Goal: Task Accomplishment & Management: Manage account settings

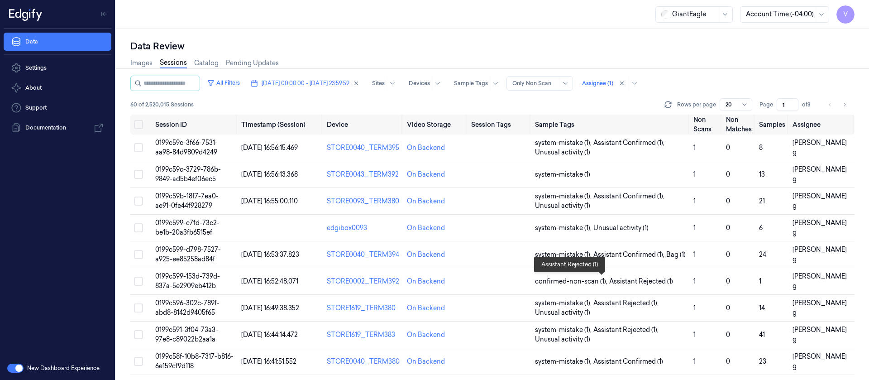
scroll to position [296, 0]
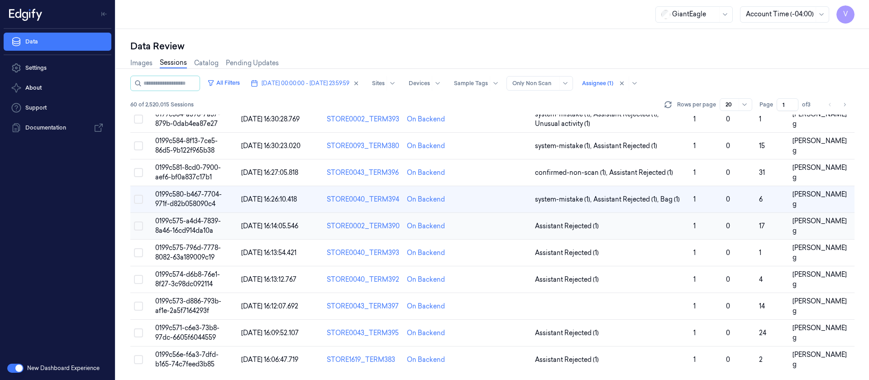
click at [496, 225] on td at bounding box center [500, 226] width 64 height 27
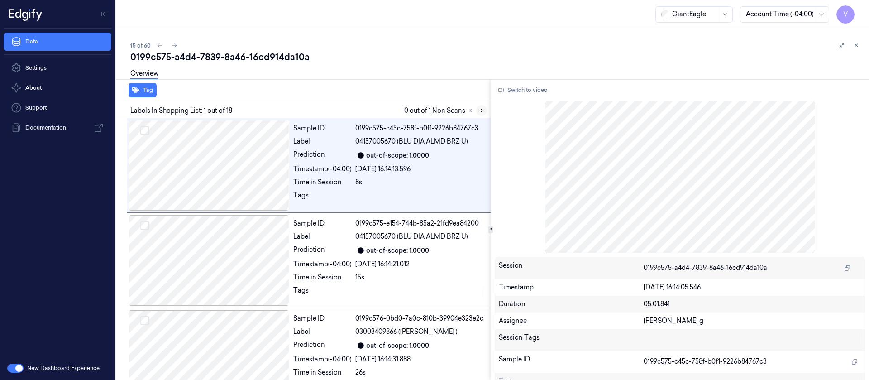
click at [485, 108] on button at bounding box center [481, 110] width 11 height 11
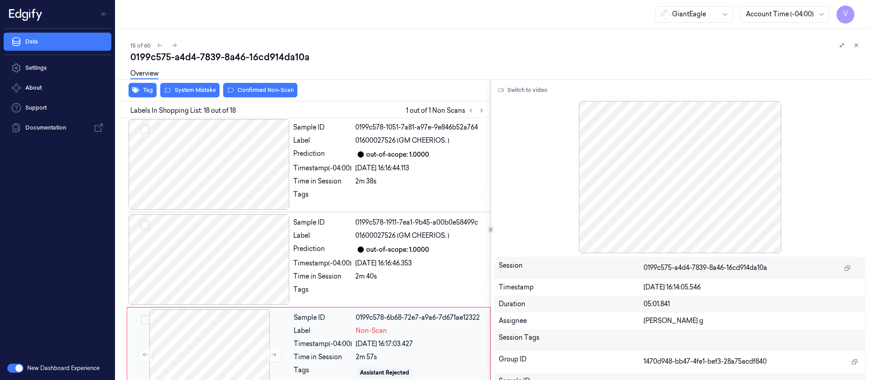
scroll to position [1452, 0]
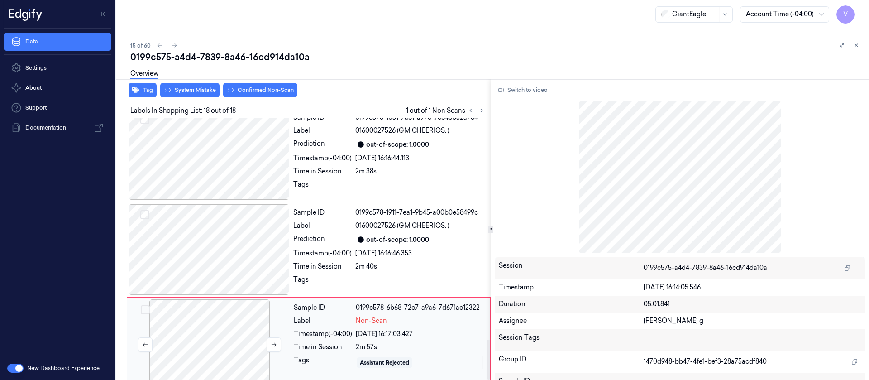
click at [157, 340] on div at bounding box center [209, 344] width 161 height 91
click at [227, 299] on div at bounding box center [209, 344] width 161 height 91
click at [257, 229] on div at bounding box center [209, 249] width 161 height 91
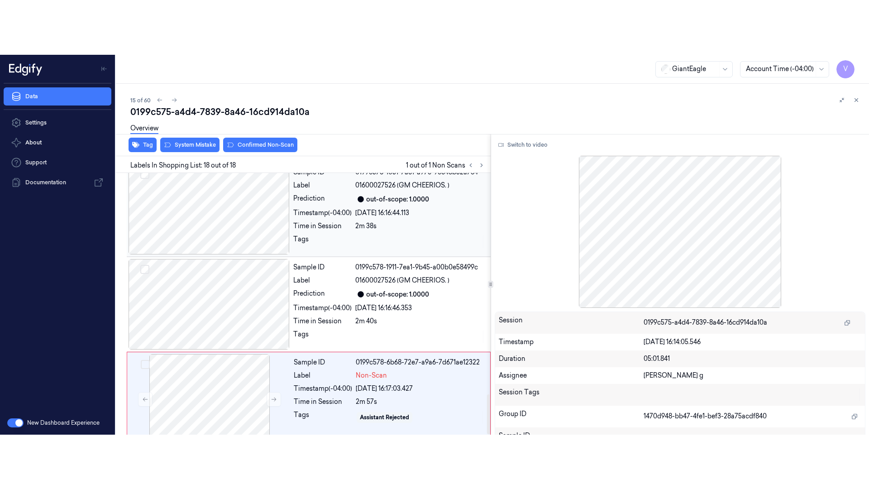
scroll to position [1437, 0]
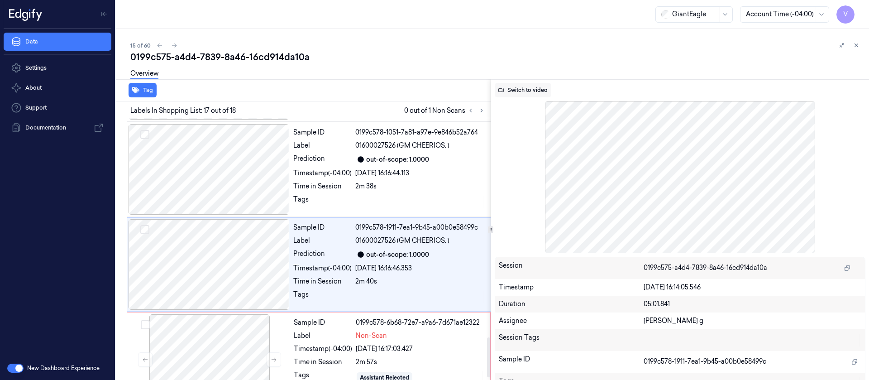
click at [533, 87] on button "Switch to video" at bounding box center [523, 90] width 57 height 14
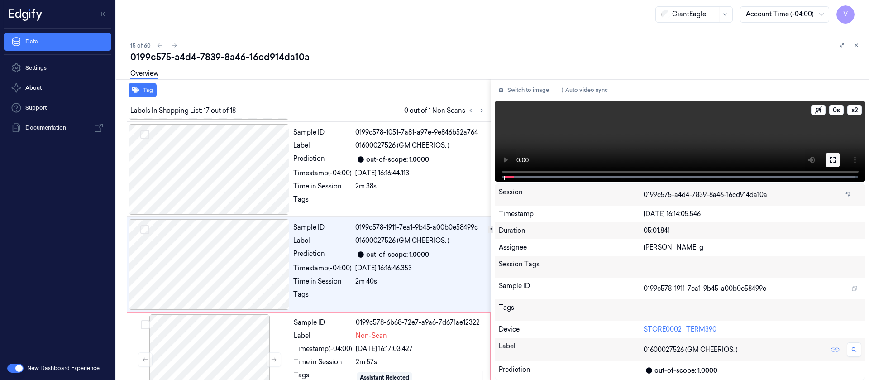
click at [839, 160] on button at bounding box center [833, 160] width 14 height 14
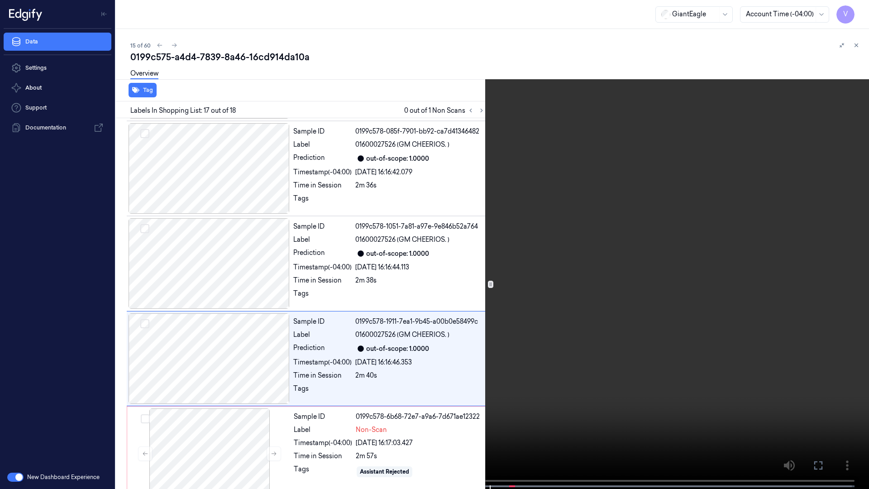
click at [0, 0] on icon at bounding box center [0, 0] width 0 height 0
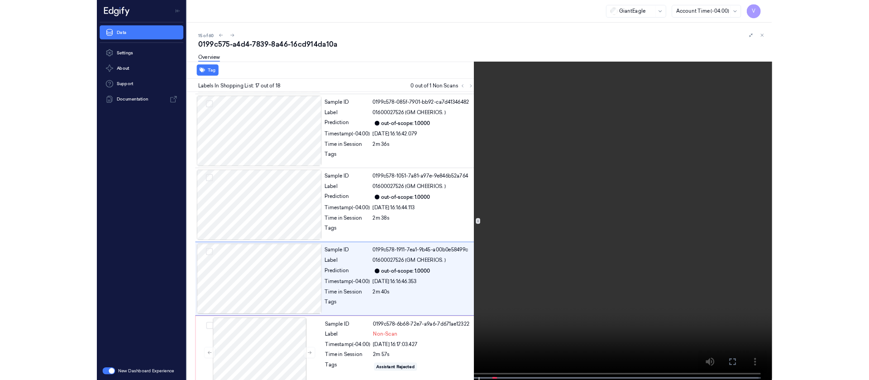
scroll to position [1437, 0]
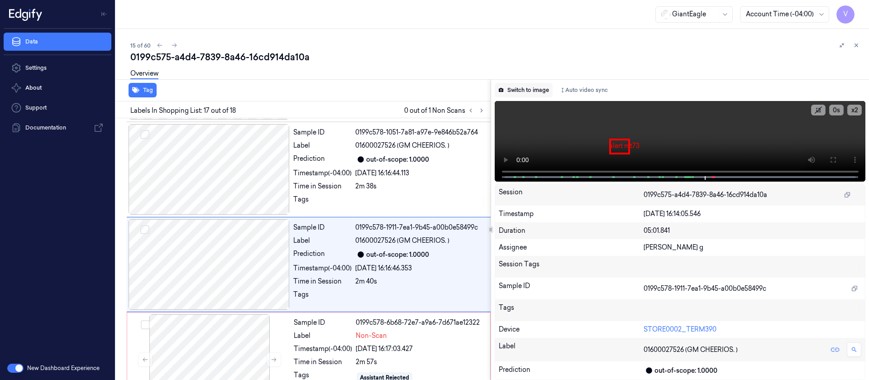
click at [524, 89] on button "Switch to image" at bounding box center [524, 90] width 58 height 14
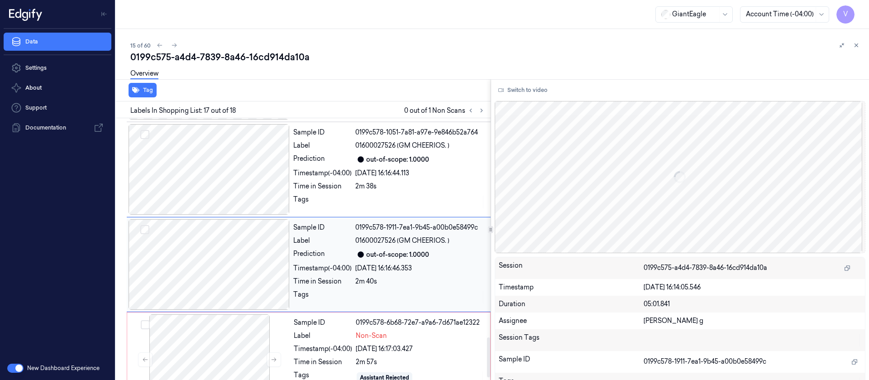
click at [205, 263] on div at bounding box center [209, 264] width 161 height 91
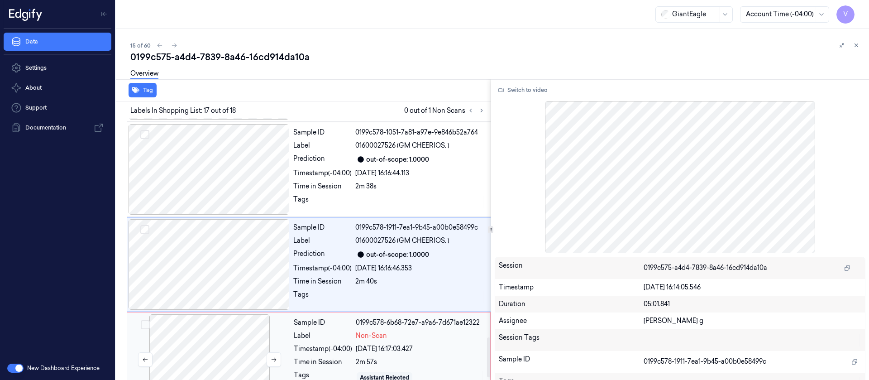
drag, startPoint x: 216, startPoint y: 358, endPoint x: 215, endPoint y: 349, distance: 9.5
click at [216, 359] on div at bounding box center [209, 359] width 161 height 91
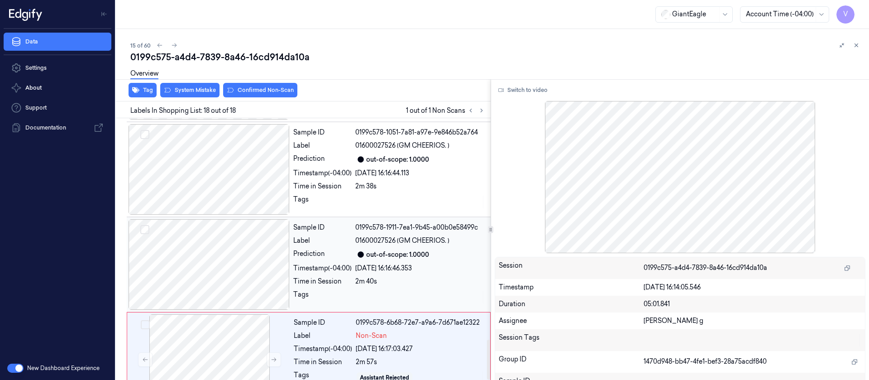
scroll to position [1452, 0]
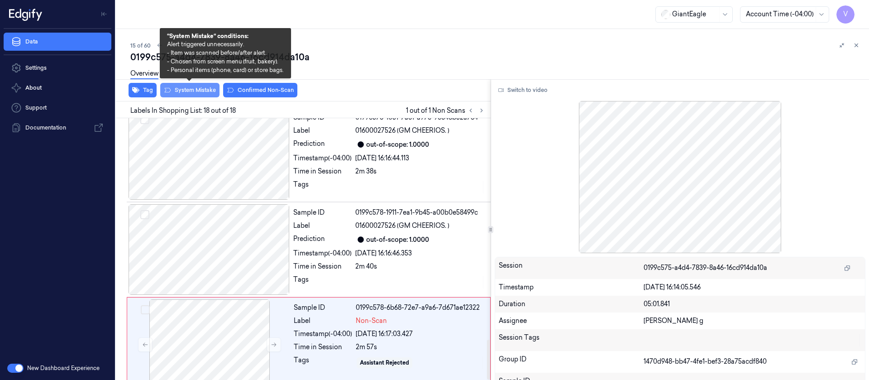
click at [197, 89] on button "System Mistake" at bounding box center [189, 90] width 59 height 14
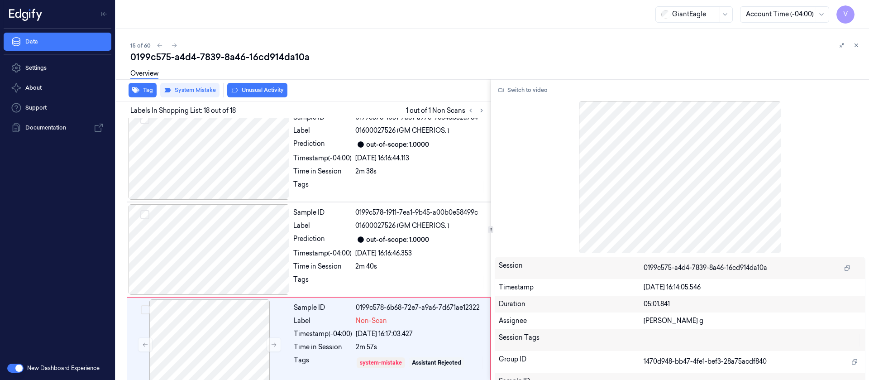
click at [266, 88] on button "Unusual Activity" at bounding box center [257, 90] width 60 height 14
click at [428, 92] on div "Tag System Mistake Unusual Activity" at bounding box center [301, 90] width 378 height 22
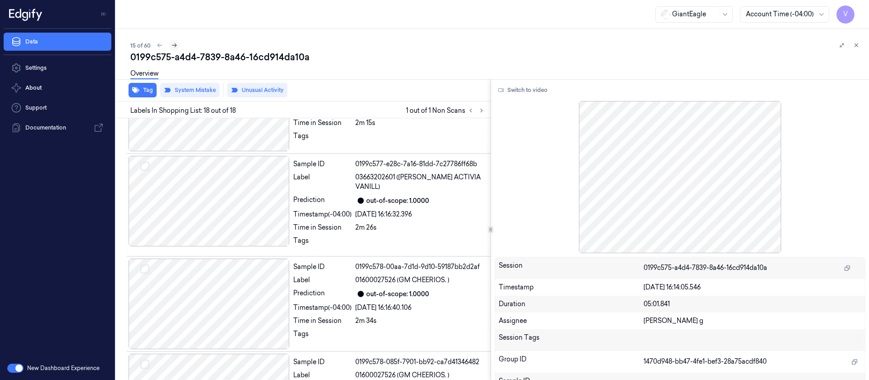
click at [171, 48] on icon at bounding box center [174, 45] width 6 height 6
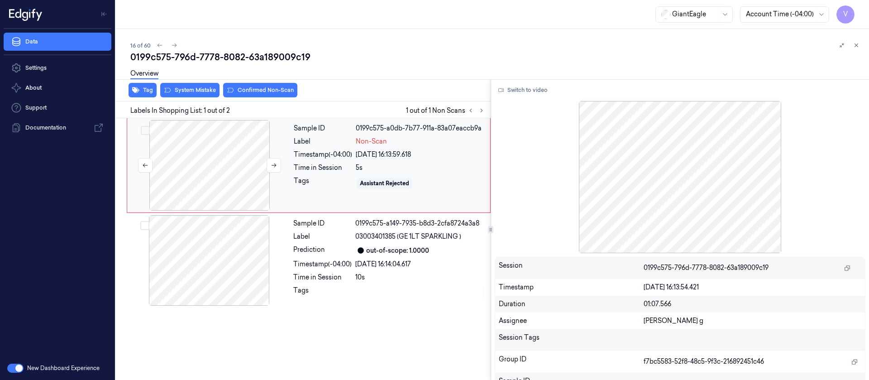
click at [196, 175] on div at bounding box center [209, 165] width 161 height 91
click at [521, 84] on button "Switch to video" at bounding box center [523, 90] width 57 height 14
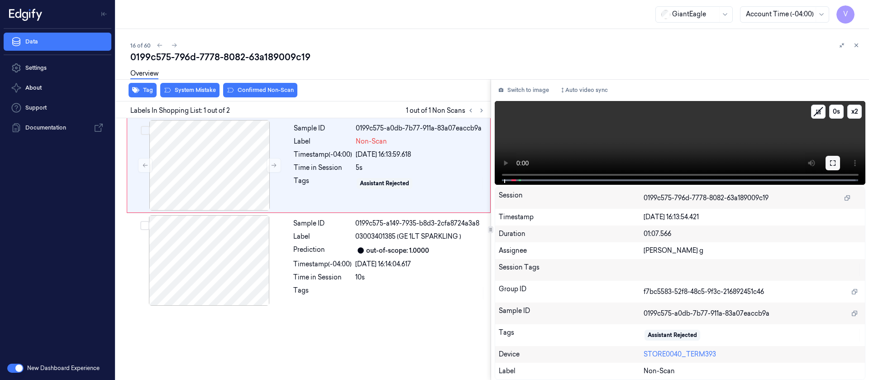
click at [833, 166] on icon at bounding box center [832, 162] width 7 height 7
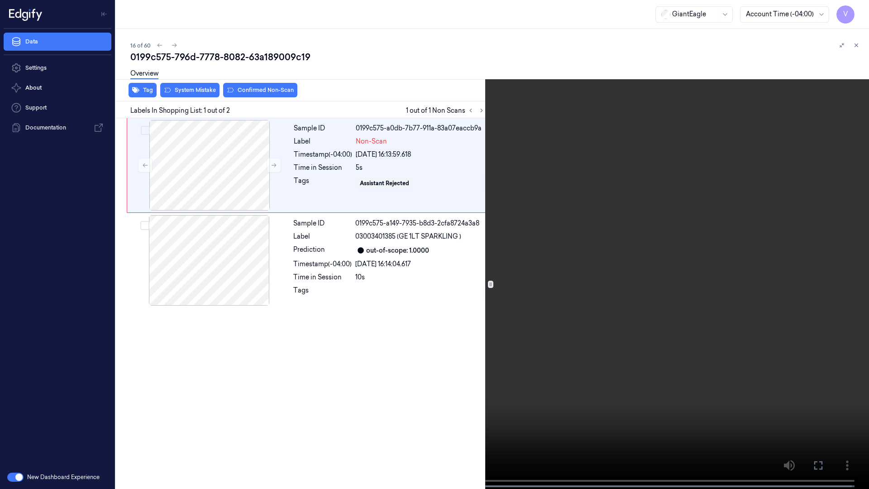
click at [98, 379] on span at bounding box center [98, 486] width 1 height 5
click at [0, 0] on icon at bounding box center [0, 0] width 0 height 0
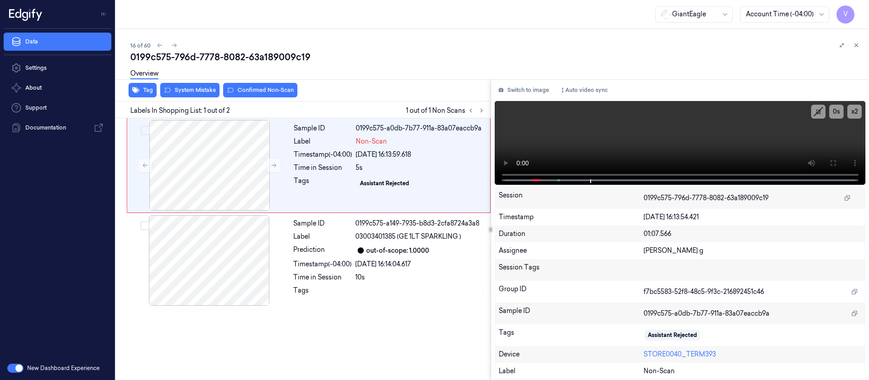
click at [531, 72] on div "Overview" at bounding box center [496, 74] width 732 height 23
click at [513, 95] on button "Switch to image" at bounding box center [524, 90] width 58 height 14
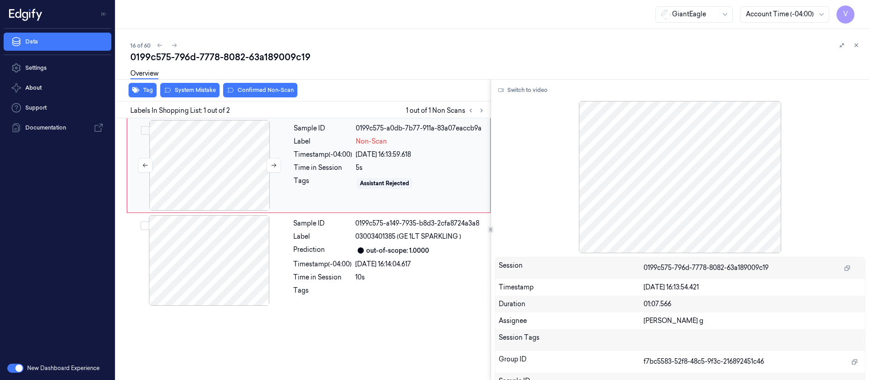
click at [209, 152] on div at bounding box center [209, 165] width 161 height 91
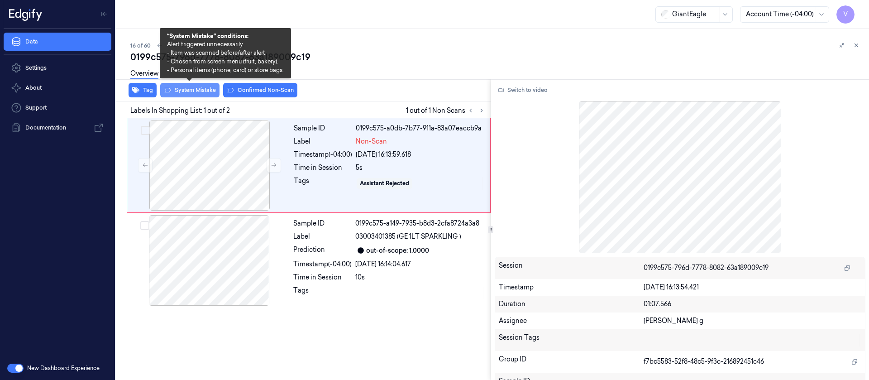
click at [195, 93] on button "System Mistake" at bounding box center [189, 90] width 59 height 14
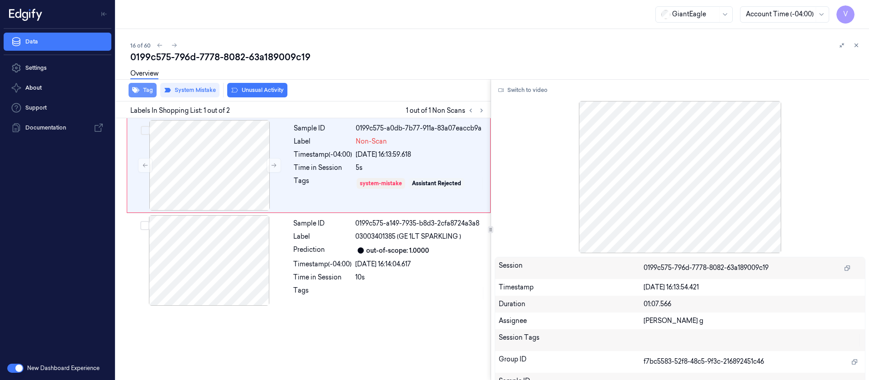
click at [149, 93] on button "Tag" at bounding box center [143, 90] width 28 height 14
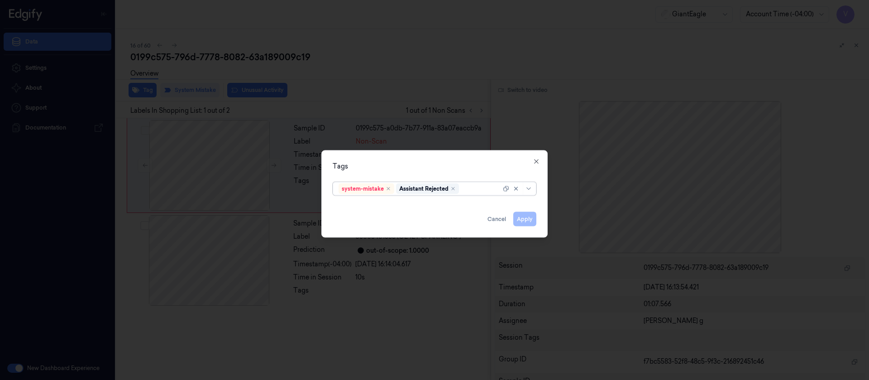
click at [462, 185] on input "text" at bounding box center [461, 189] width 1 height 10
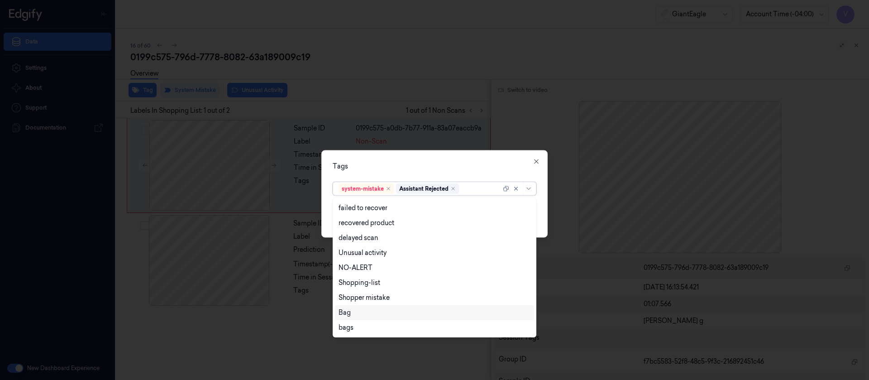
click at [366, 305] on div "Bag" at bounding box center [434, 312] width 199 height 15
click at [453, 159] on div "Tags option Bag, selected. 13 results available. Use Up and Down to choose opti…" at bounding box center [434, 193] width 226 height 87
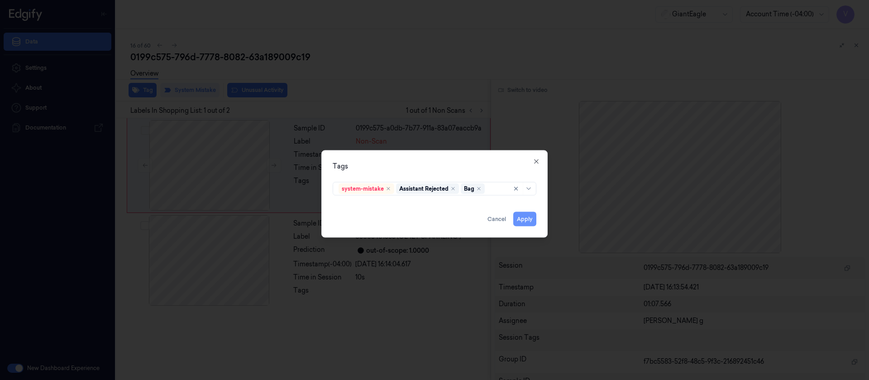
click at [531, 215] on button "Apply" at bounding box center [524, 218] width 23 height 14
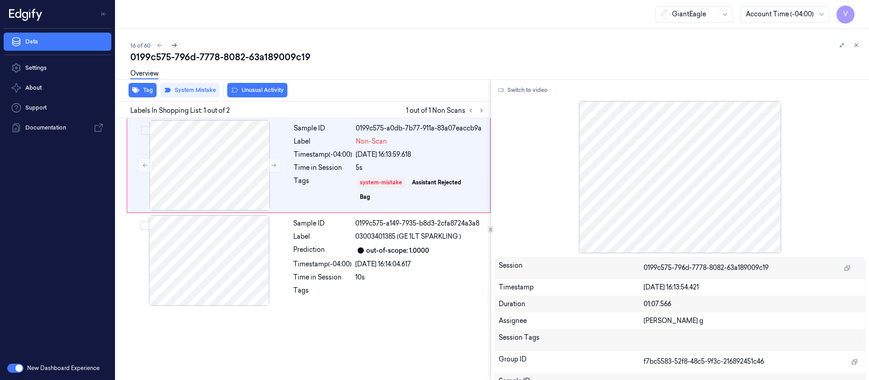
click at [172, 44] on icon at bounding box center [174, 45] width 6 height 6
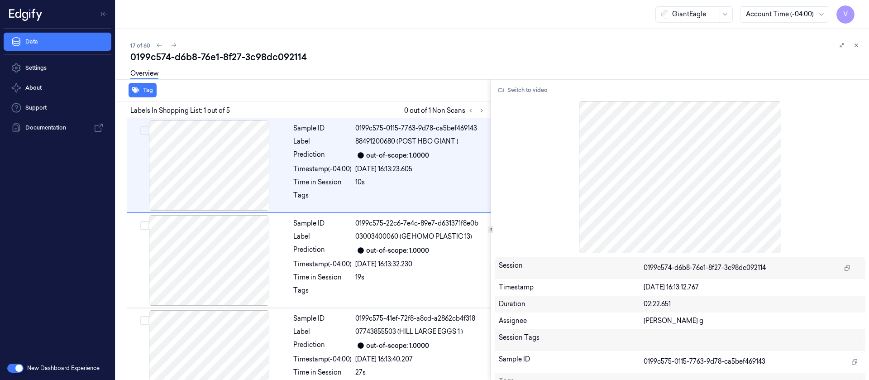
click at [477, 115] on div at bounding box center [476, 110] width 22 height 11
click at [482, 112] on icon at bounding box center [481, 110] width 6 height 6
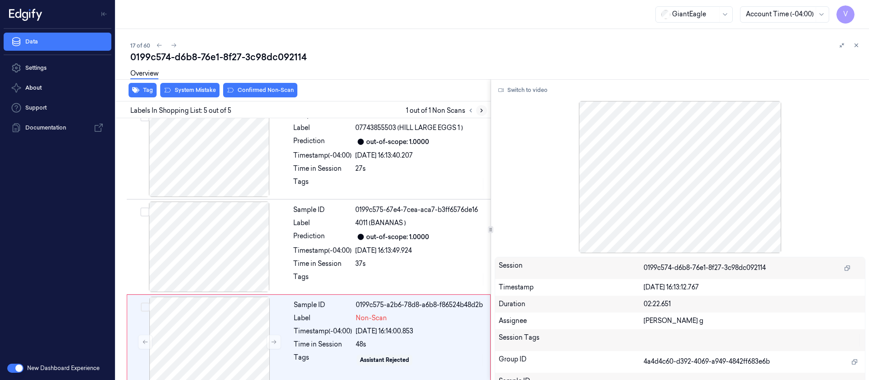
scroll to position [216, 0]
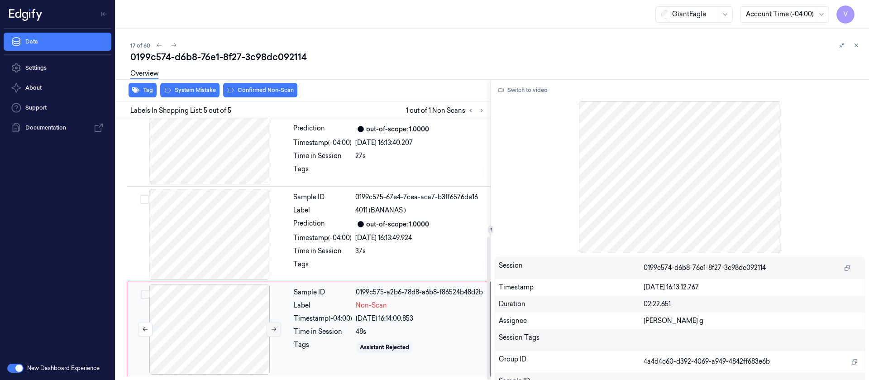
click at [275, 327] on icon at bounding box center [274, 329] width 6 height 6
click at [185, 219] on div at bounding box center [209, 234] width 161 height 91
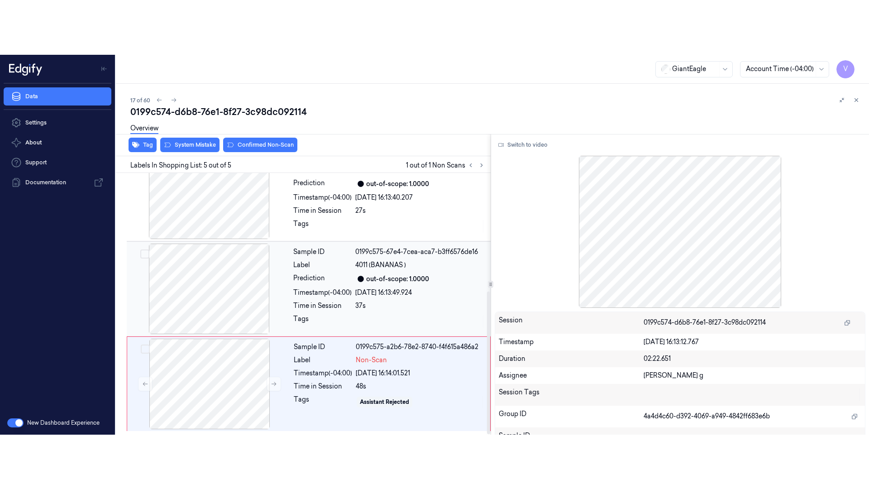
scroll to position [201, 0]
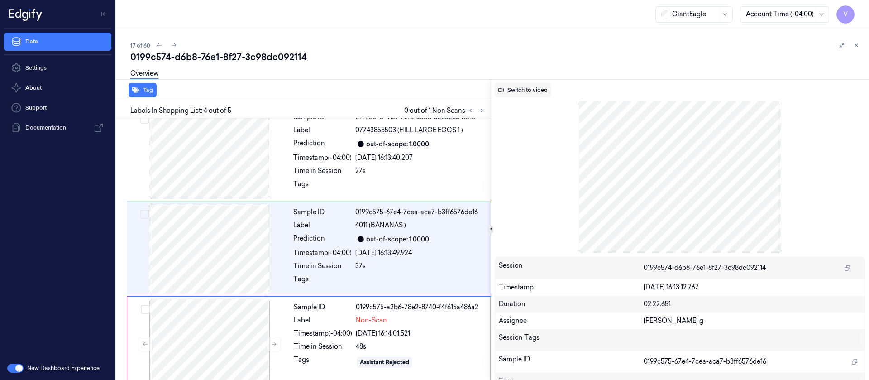
click at [530, 94] on button "Switch to video" at bounding box center [523, 90] width 57 height 14
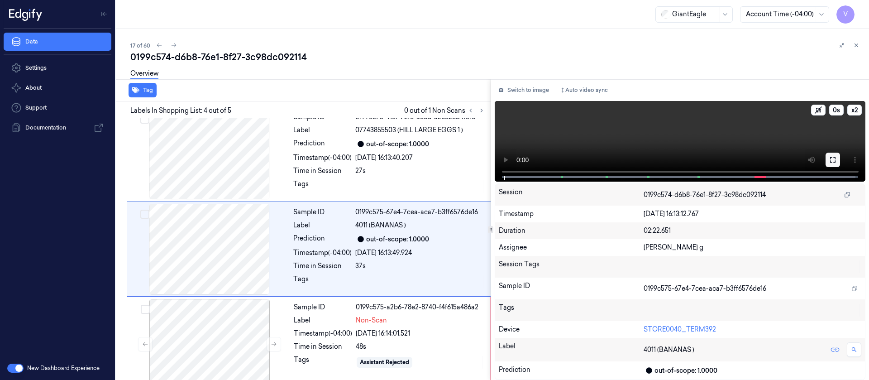
click at [831, 156] on icon at bounding box center [832, 159] width 7 height 7
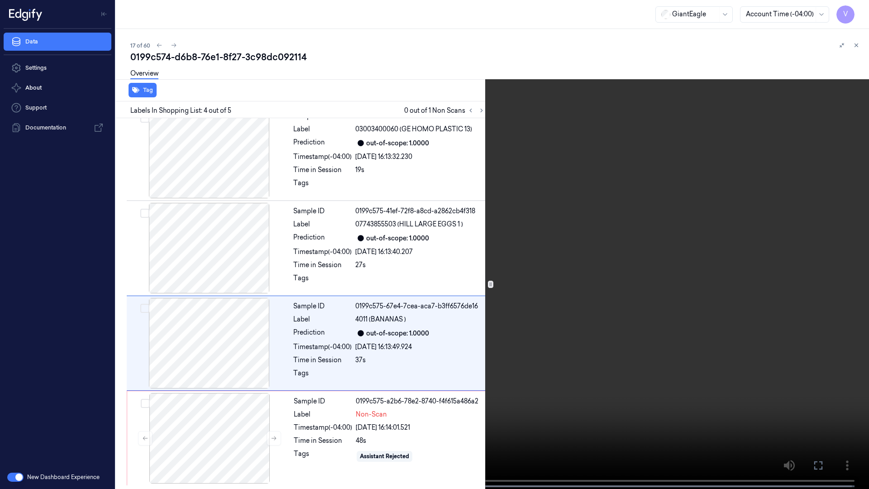
click at [0, 0] on button at bounding box center [0, 0] width 0 height 0
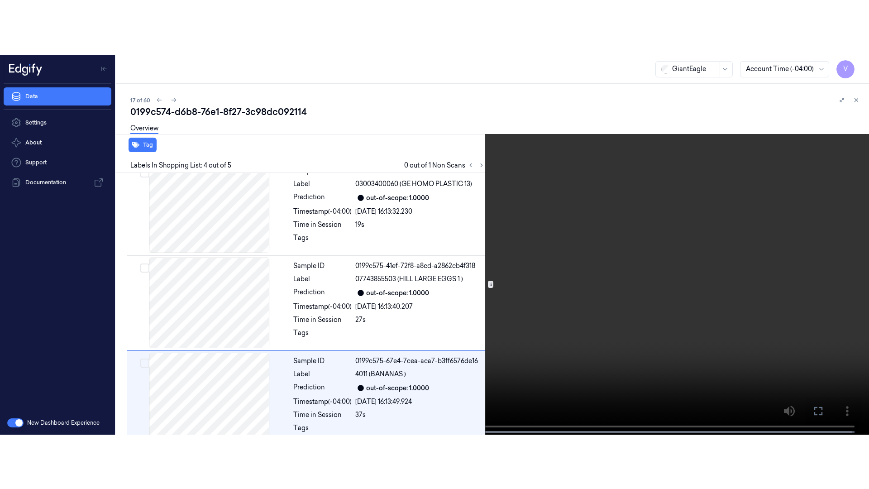
scroll to position [201, 0]
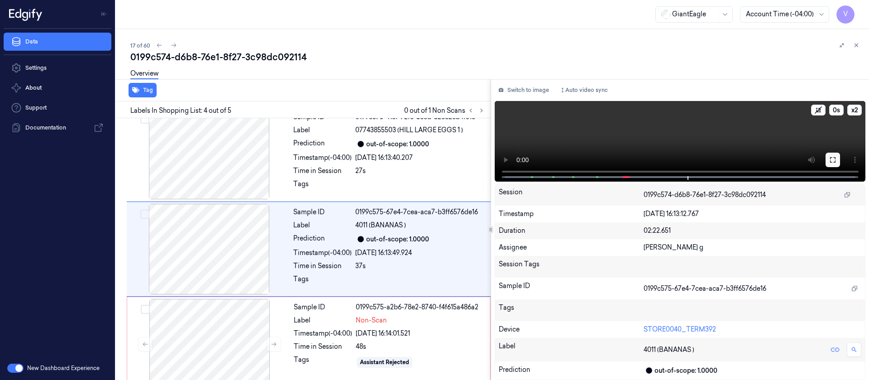
click at [834, 162] on icon at bounding box center [832, 159] width 5 height 5
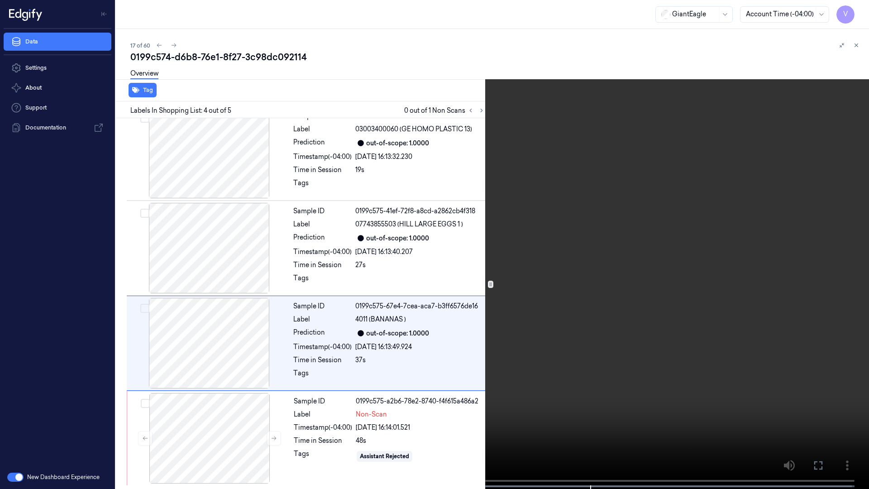
click at [0, 0] on icon at bounding box center [0, 0] width 0 height 0
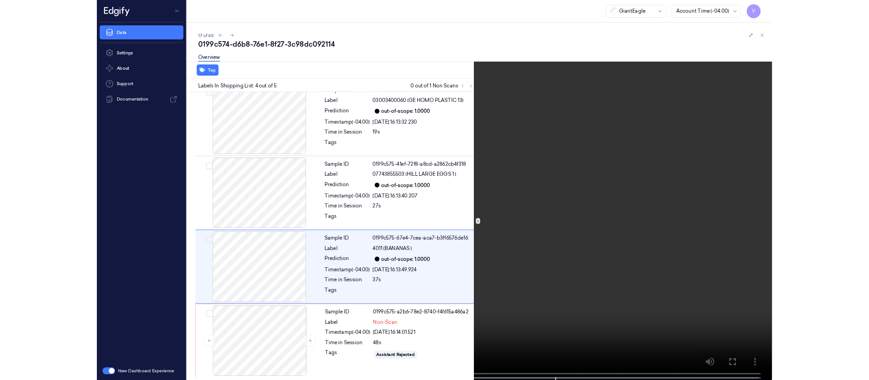
scroll to position [201, 0]
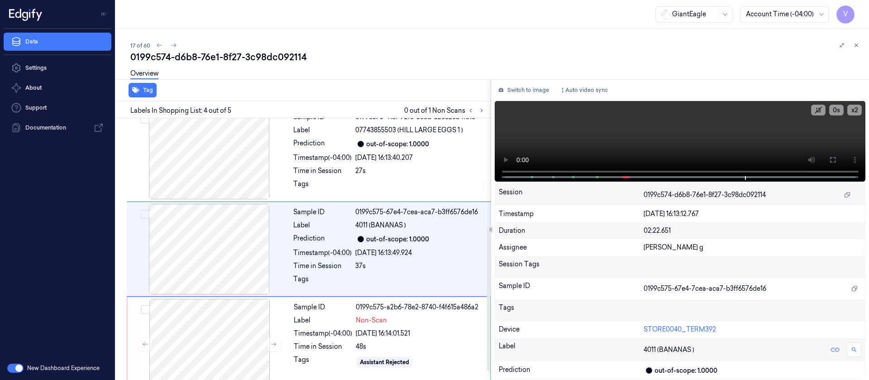
click at [407, 86] on div "Tag" at bounding box center [301, 90] width 378 height 22
click at [480, 109] on icon at bounding box center [481, 110] width 6 height 6
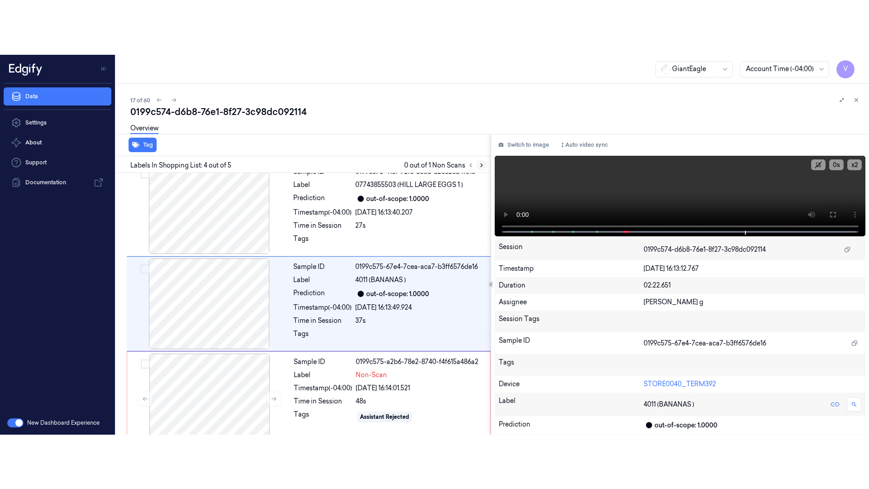
scroll to position [216, 0]
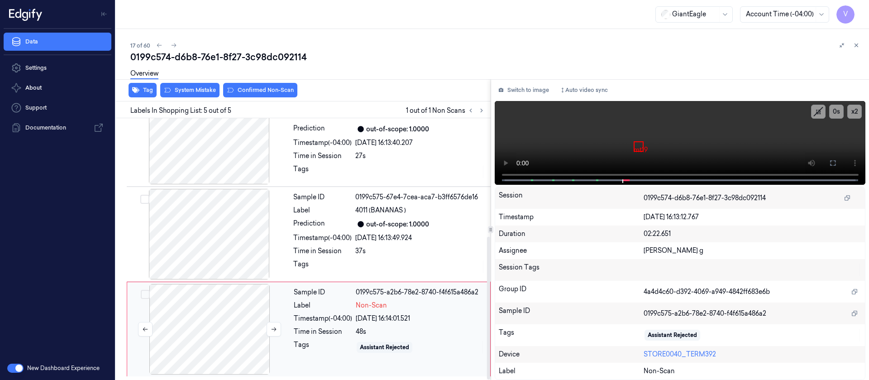
click at [211, 322] on div at bounding box center [209, 329] width 161 height 91
click at [834, 163] on icon at bounding box center [832, 162] width 7 height 7
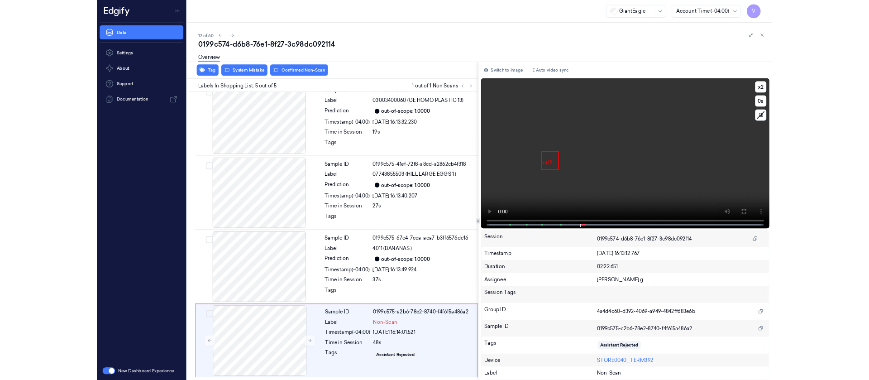
scroll to position [107, 0]
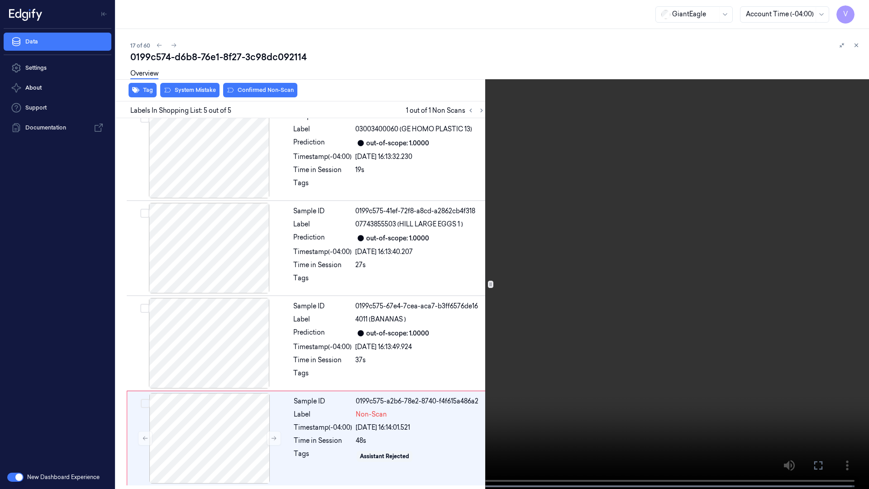
click at [0, 0] on icon at bounding box center [0, 0] width 0 height 0
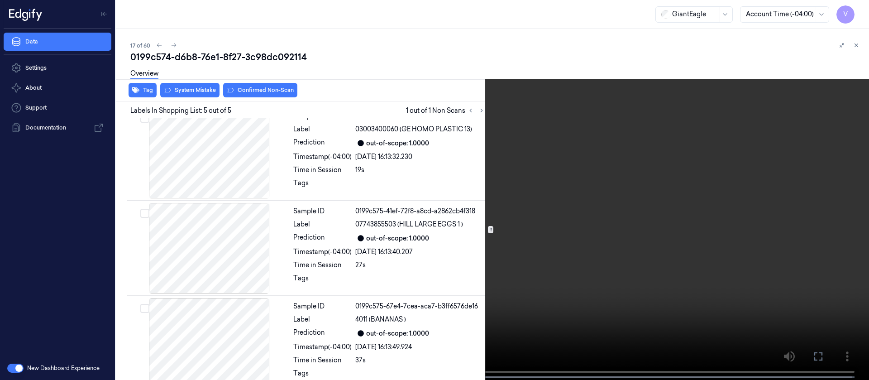
scroll to position [216, 0]
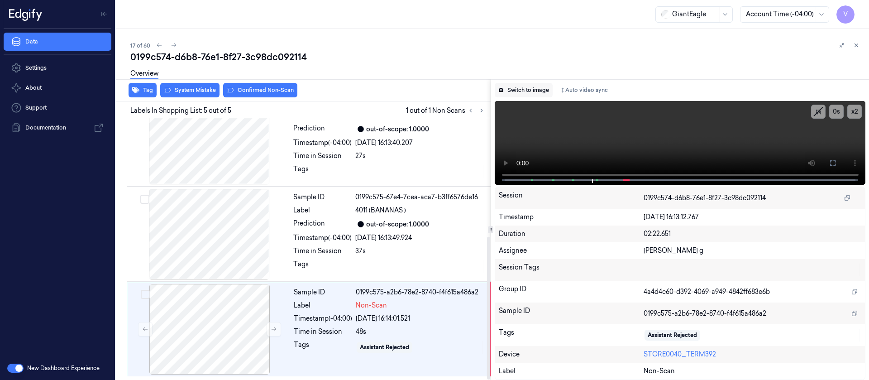
click at [515, 84] on button "Switch to image" at bounding box center [524, 90] width 58 height 14
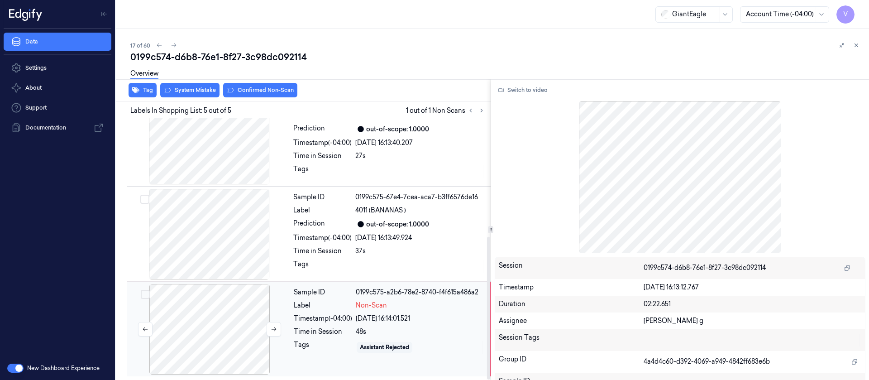
click at [215, 328] on div at bounding box center [209, 329] width 161 height 91
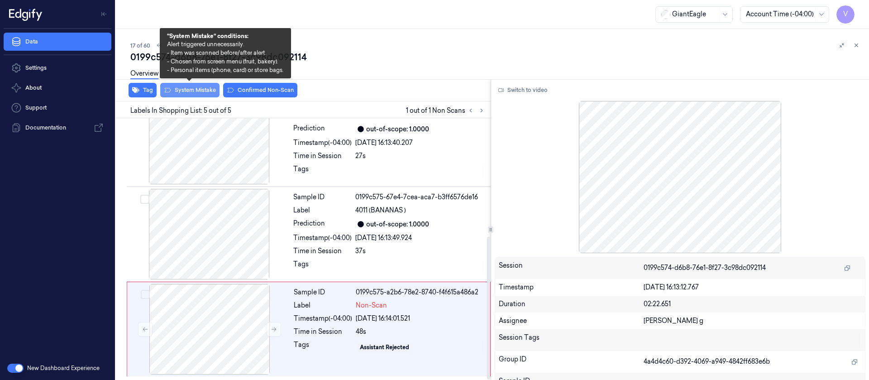
click at [186, 94] on button "System Mistake" at bounding box center [189, 90] width 59 height 14
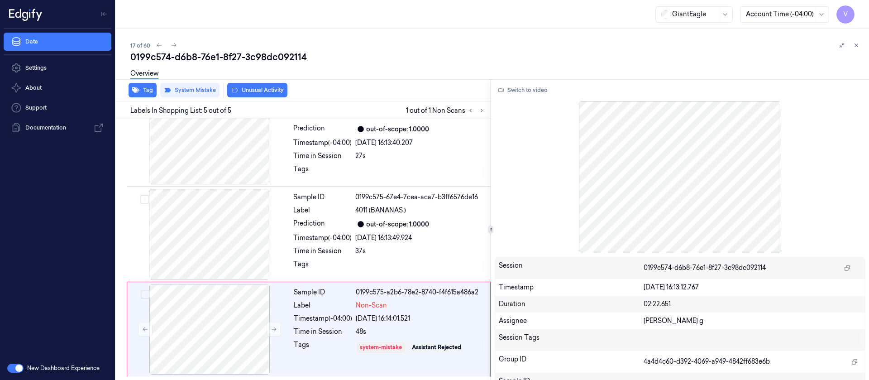
click at [264, 87] on button "Unusual Activity" at bounding box center [257, 90] width 60 height 14
click at [173, 41] on button at bounding box center [173, 45] width 11 height 11
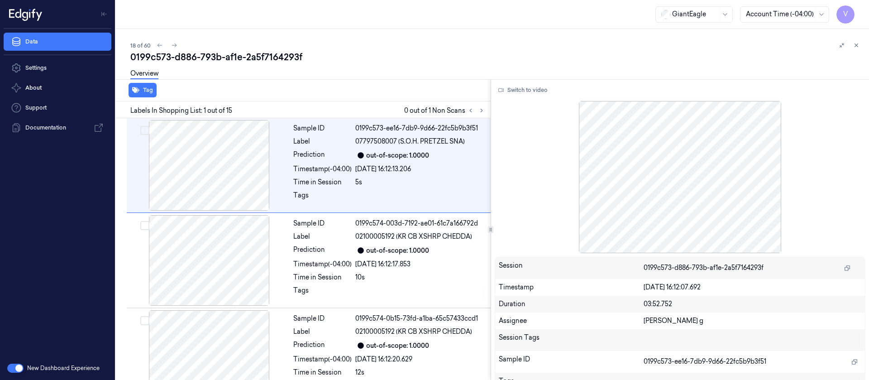
click at [317, 83] on div "Overview" at bounding box center [496, 74] width 732 height 23
click at [479, 110] on icon at bounding box center [481, 110] width 6 height 6
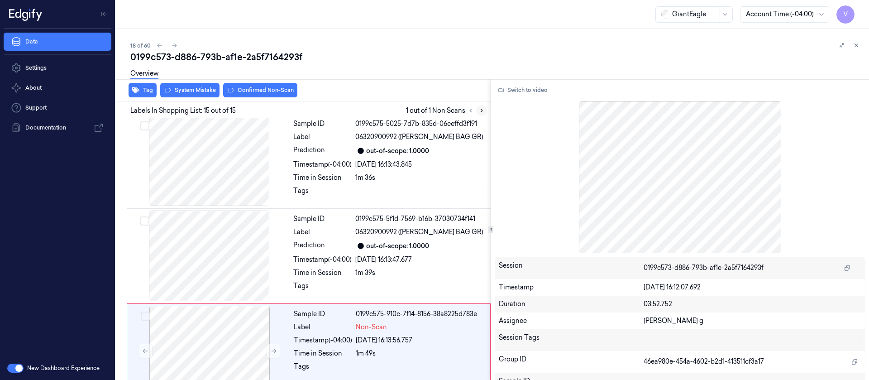
scroll to position [1175, 0]
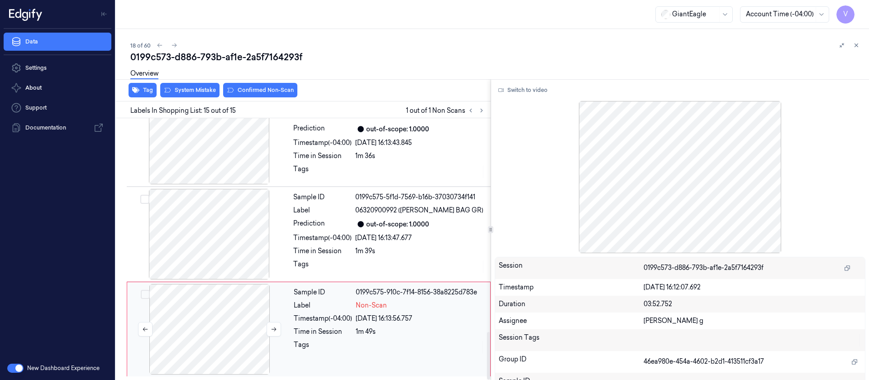
click at [205, 328] on div at bounding box center [209, 329] width 161 height 91
click at [210, 258] on div at bounding box center [209, 234] width 161 height 91
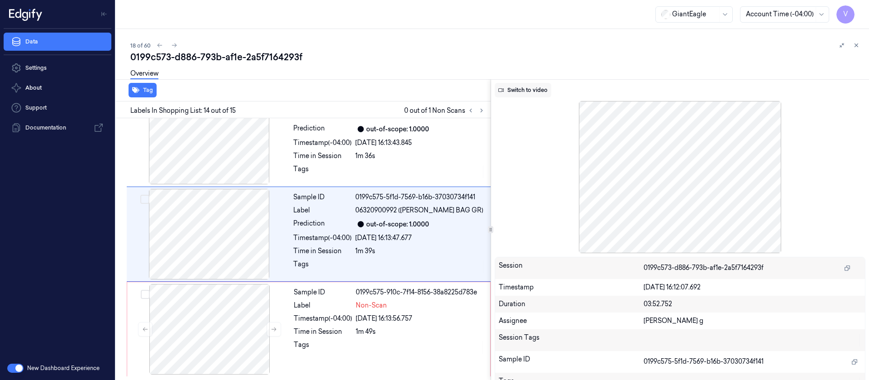
click at [522, 91] on button "Switch to video" at bounding box center [523, 90] width 57 height 14
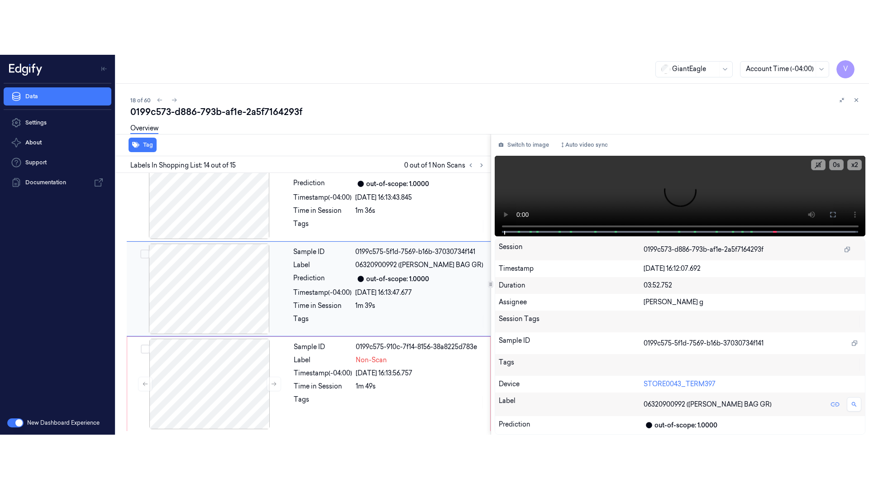
scroll to position [1160, 0]
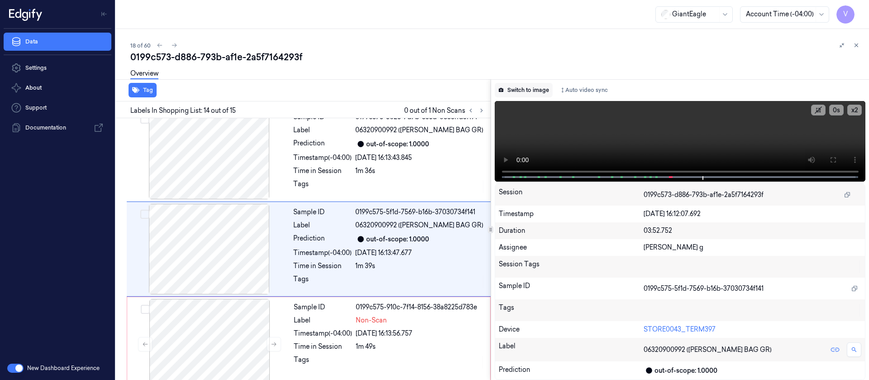
click at [529, 90] on button "Switch to image" at bounding box center [524, 90] width 58 height 14
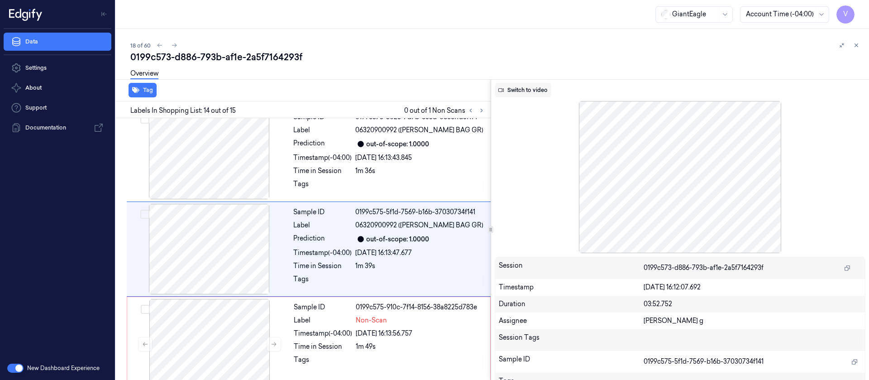
click at [524, 94] on button "Switch to video" at bounding box center [523, 90] width 57 height 14
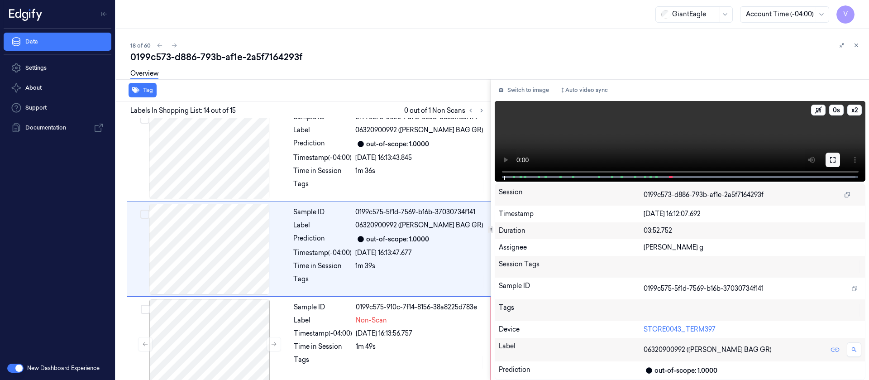
click at [830, 160] on icon at bounding box center [832, 159] width 7 height 7
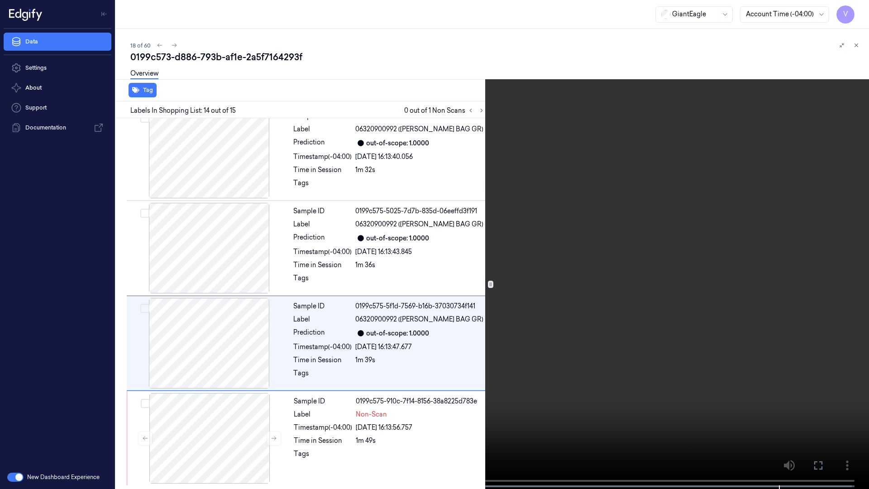
click at [0, 0] on icon at bounding box center [0, 0] width 0 height 0
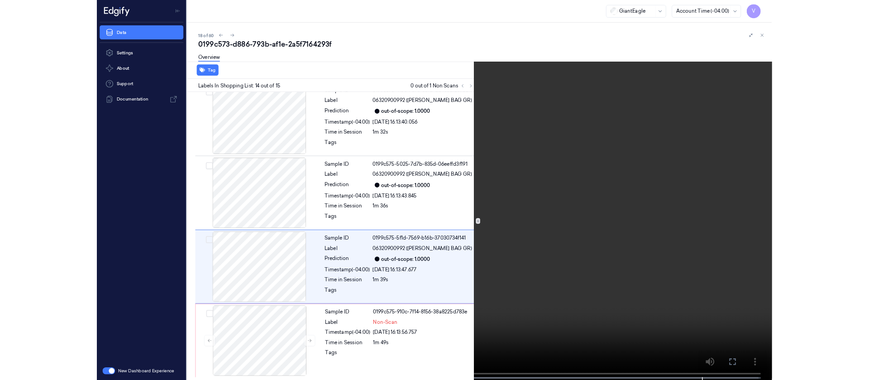
scroll to position [1160, 0]
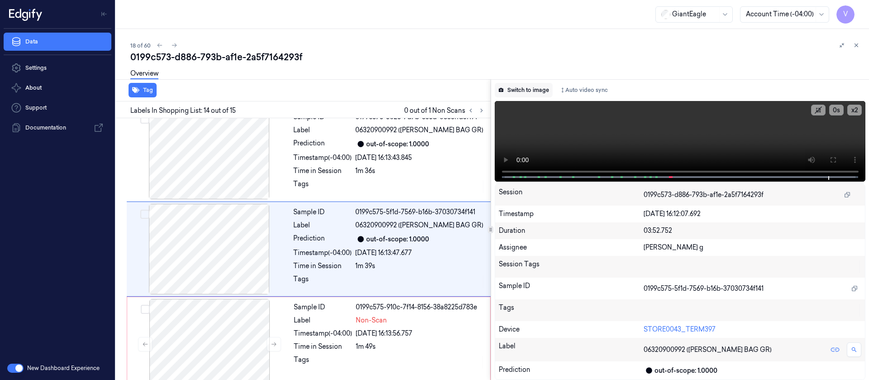
click at [525, 83] on button "Switch to image" at bounding box center [524, 90] width 58 height 14
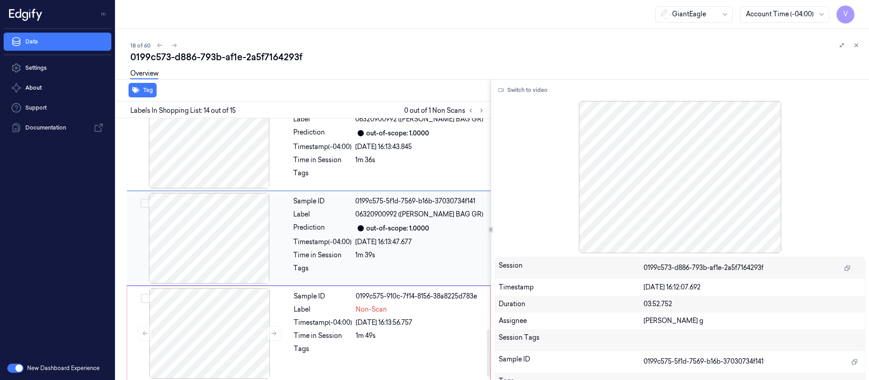
scroll to position [1175, 0]
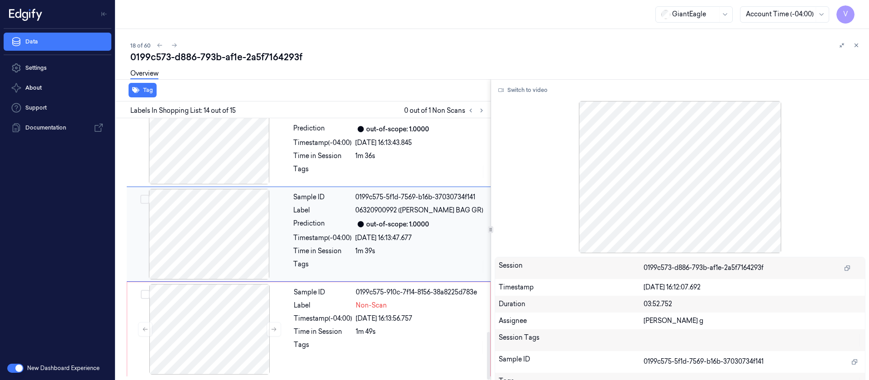
drag, startPoint x: 201, startPoint y: 335, endPoint x: 198, endPoint y: 272, distance: 63.0
click at [200, 336] on div at bounding box center [209, 329] width 161 height 91
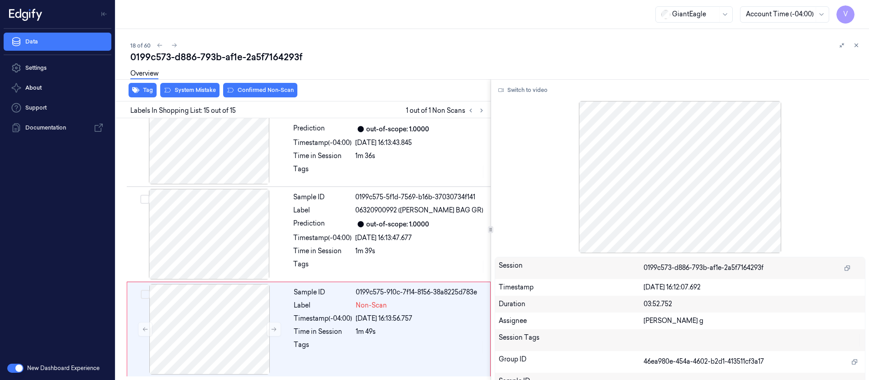
click at [187, 82] on div "Overview" at bounding box center [496, 74] width 732 height 23
click at [186, 99] on div "Tag System Mistake Confirmed Non-Scan" at bounding box center [301, 90] width 378 height 22
click at [226, 328] on div at bounding box center [209, 329] width 161 height 91
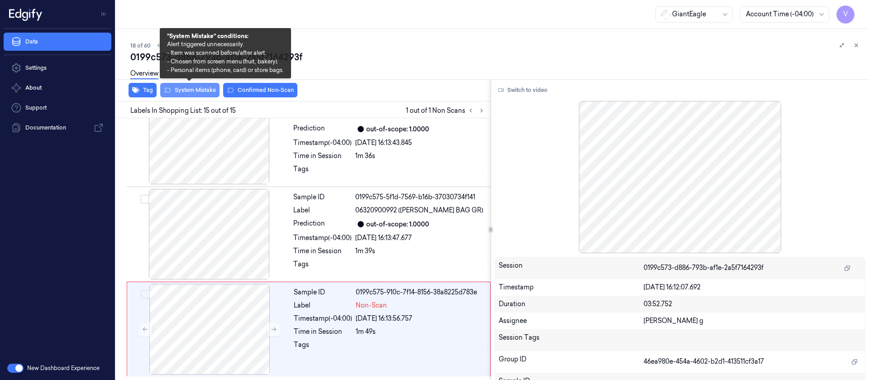
click at [188, 89] on button "System Mistake" at bounding box center [189, 90] width 59 height 14
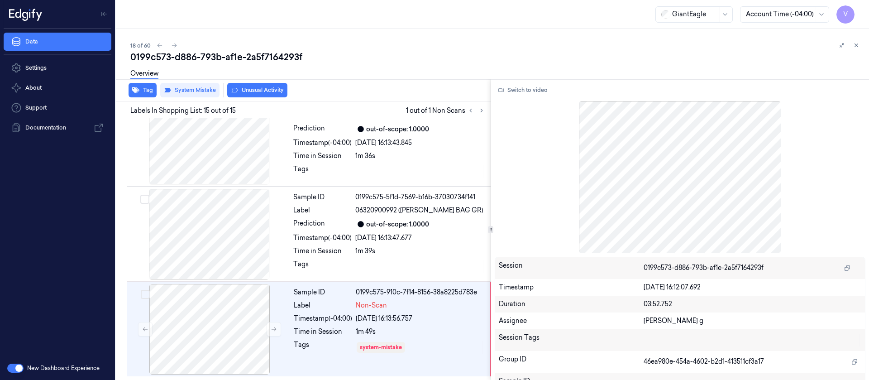
click at [536, 72] on div "Overview" at bounding box center [496, 74] width 732 height 23
click at [481, 108] on icon at bounding box center [481, 110] width 6 height 6
click at [222, 328] on div at bounding box center [209, 329] width 161 height 91
click at [176, 44] on button at bounding box center [174, 45] width 11 height 11
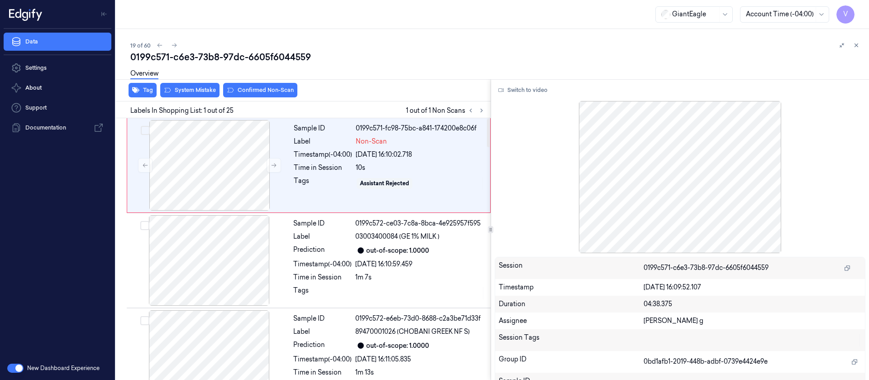
click at [383, 79] on div at bounding box center [490, 79] width 757 height 0
click at [227, 167] on div at bounding box center [209, 165] width 161 height 91
click at [528, 89] on button "Switch to video" at bounding box center [523, 90] width 57 height 14
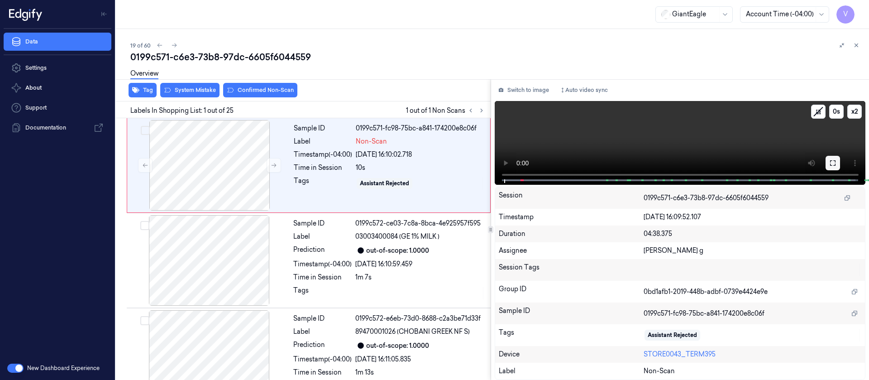
click at [840, 160] on button at bounding box center [833, 163] width 14 height 14
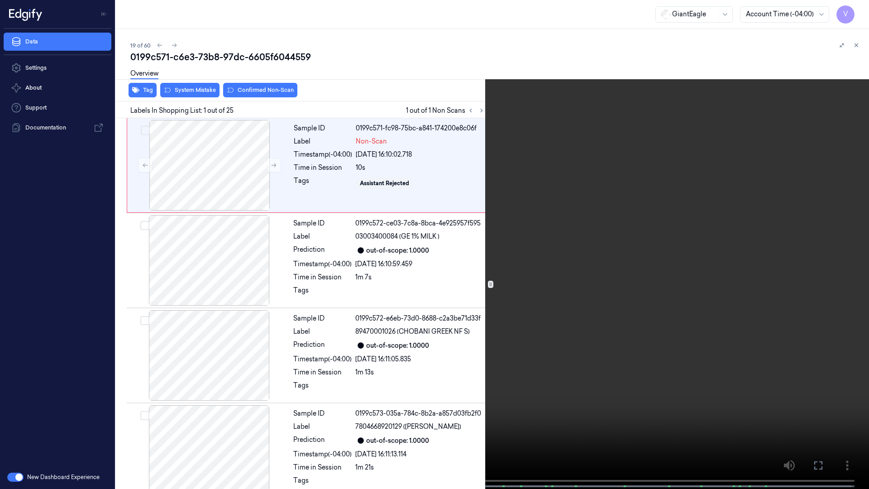
click at [0, 0] on icon at bounding box center [0, 0] width 0 height 0
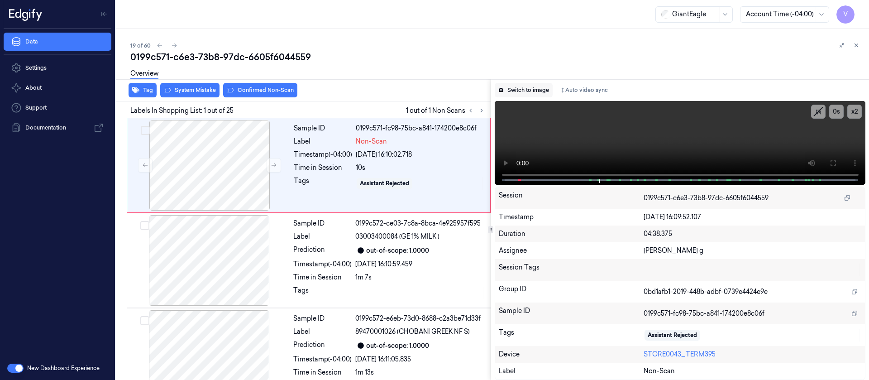
click at [513, 91] on button "Switch to image" at bounding box center [524, 90] width 58 height 14
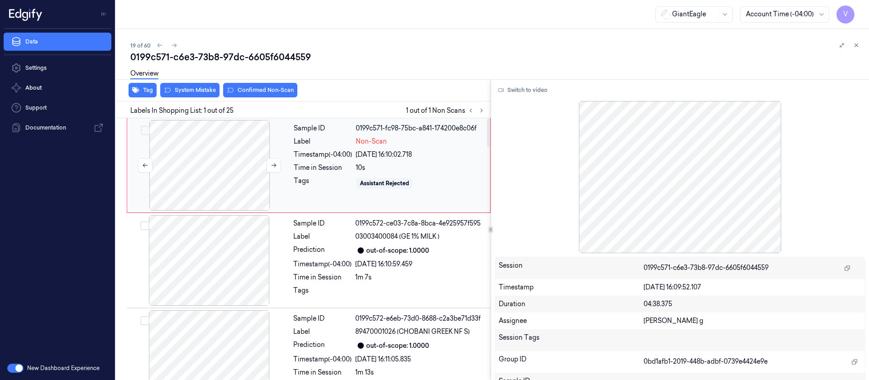
click at [215, 160] on div at bounding box center [209, 165] width 161 height 91
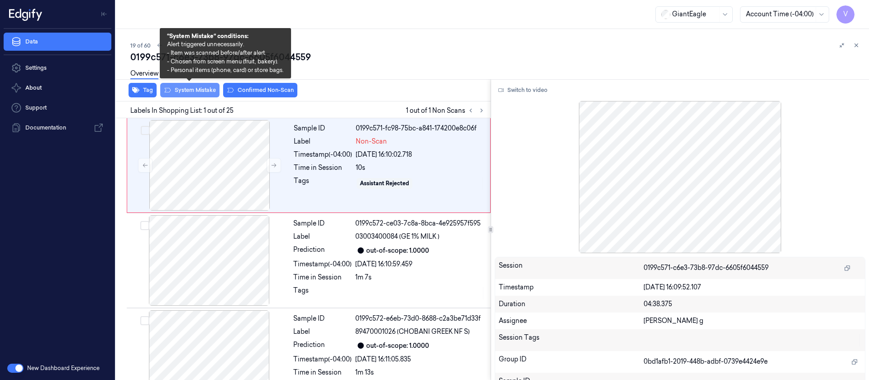
click at [187, 88] on button "System Mistake" at bounding box center [189, 90] width 59 height 14
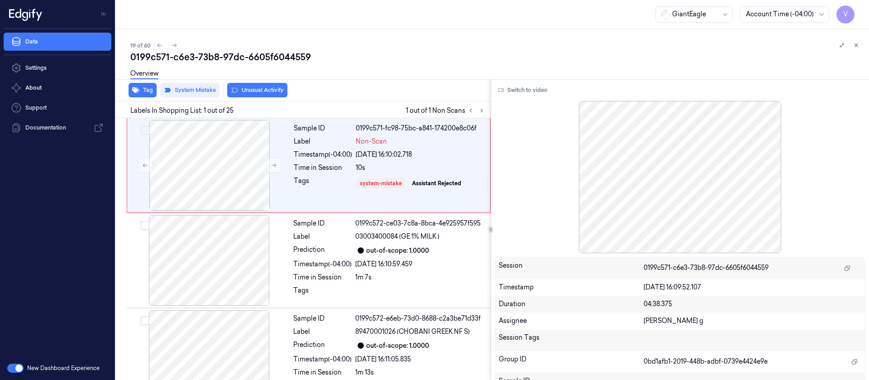
click at [138, 85] on div "Overview" at bounding box center [144, 74] width 28 height 23
click at [148, 92] on button "Tag" at bounding box center [143, 90] width 28 height 14
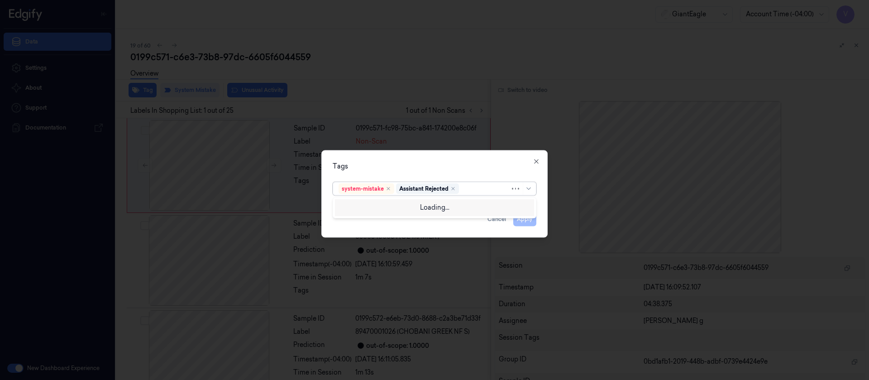
click at [478, 190] on div at bounding box center [485, 189] width 49 height 10
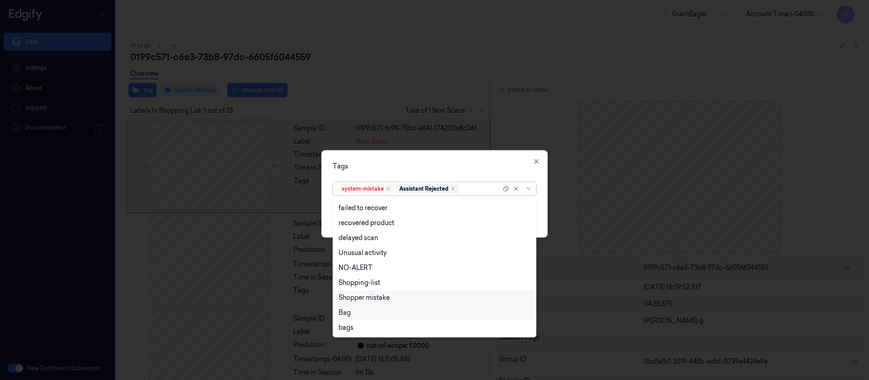
click at [366, 315] on div "Bag" at bounding box center [435, 313] width 192 height 10
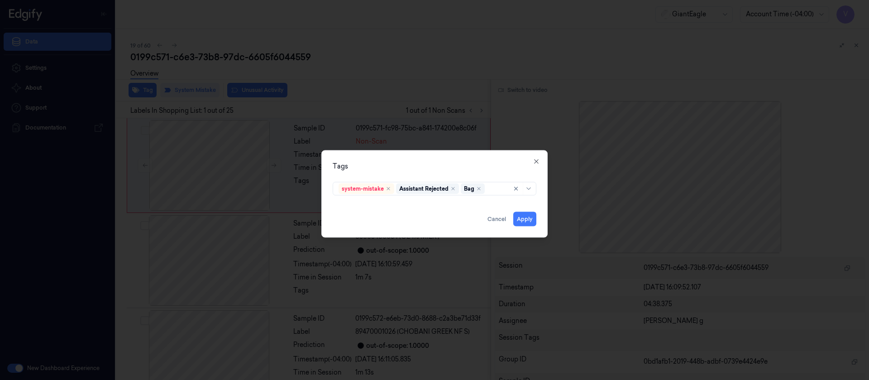
click at [454, 160] on div "Tags system-mistake Assistant Rejected Bag Apply Cancel Close" at bounding box center [434, 193] width 226 height 87
click at [526, 217] on button "Apply" at bounding box center [524, 218] width 23 height 14
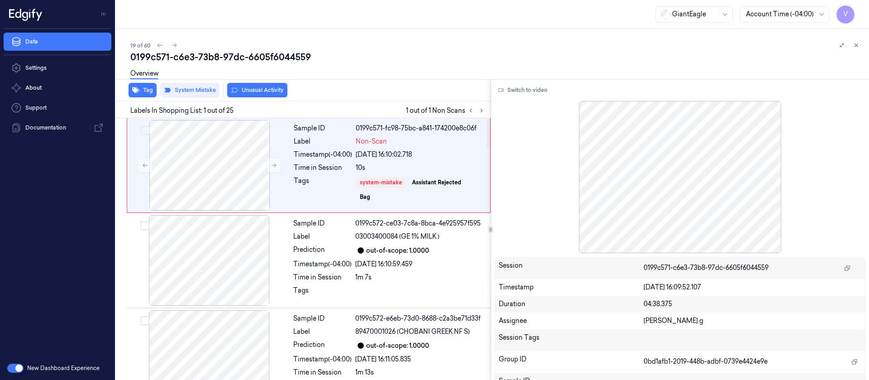
click at [309, 51] on div "0199c571-c6e3-73b8-97dc-6605f6044559" at bounding box center [496, 57] width 732 height 13
click at [175, 43] on icon at bounding box center [174, 45] width 6 height 6
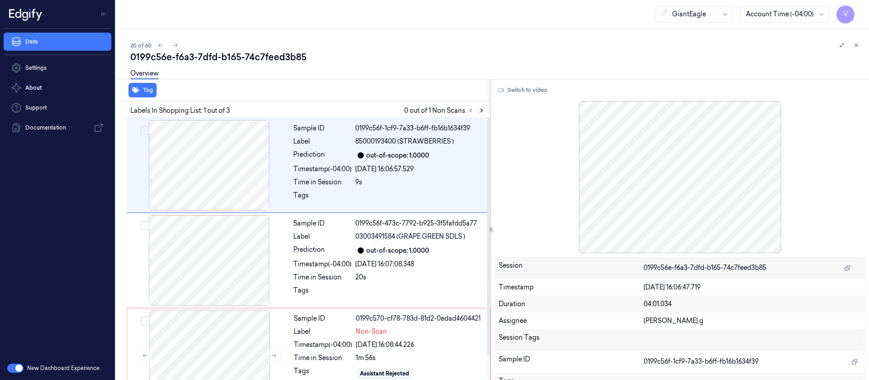
click at [478, 111] on icon at bounding box center [481, 110] width 6 height 6
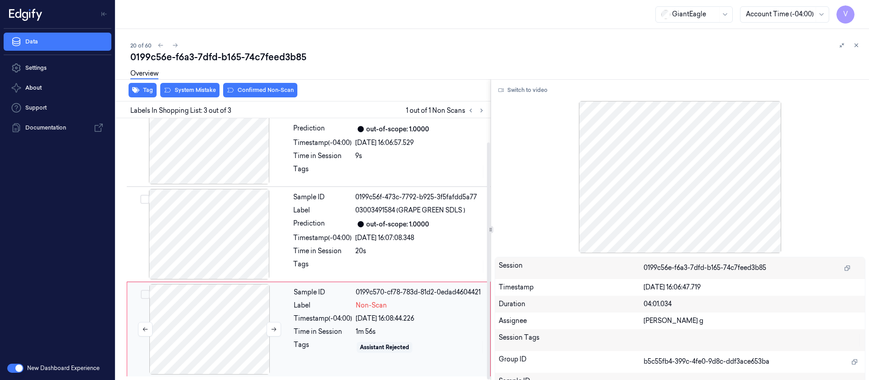
click at [207, 315] on div at bounding box center [209, 329] width 161 height 91
click at [273, 317] on div at bounding box center [209, 329] width 161 height 91
click at [361, 211] on span "03003491584 (GRAPE GREEN SDLS )" at bounding box center [410, 211] width 110 height 10
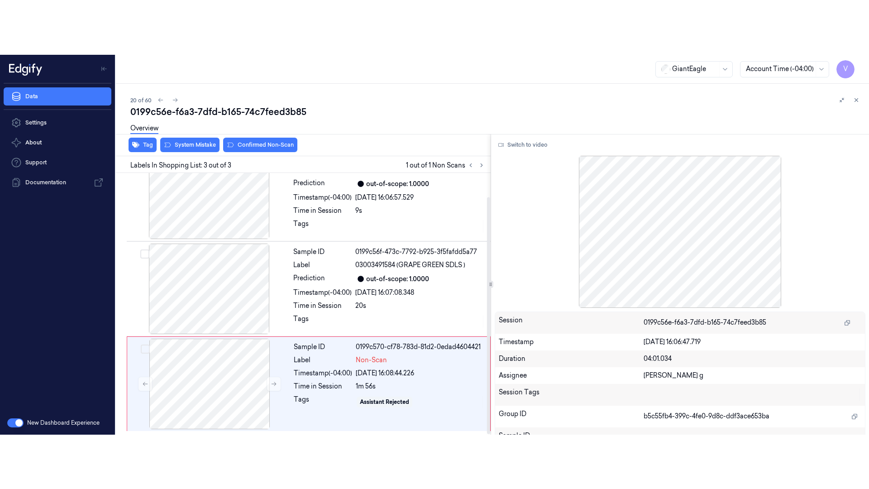
scroll to position [11, 0]
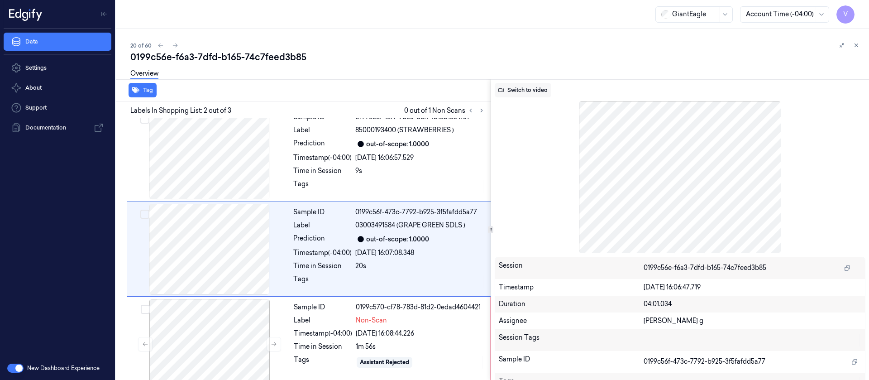
click at [510, 91] on button "Switch to video" at bounding box center [523, 90] width 57 height 14
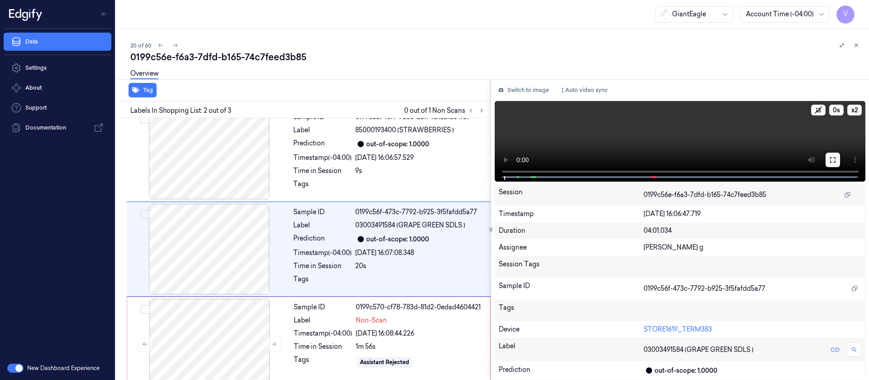
click at [837, 160] on button at bounding box center [833, 160] width 14 height 14
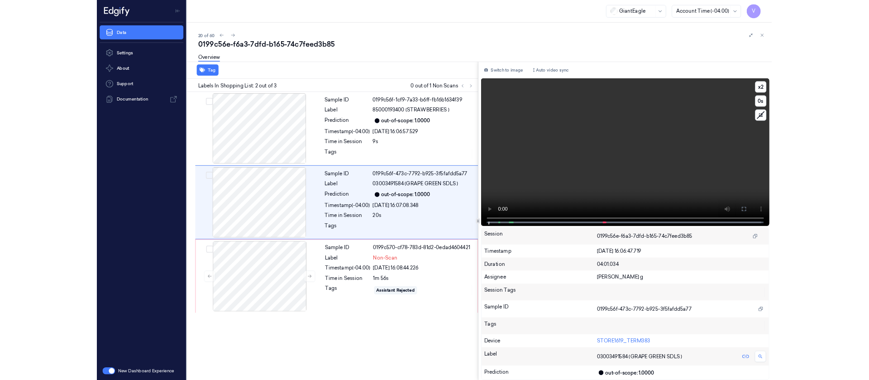
scroll to position [0, 0]
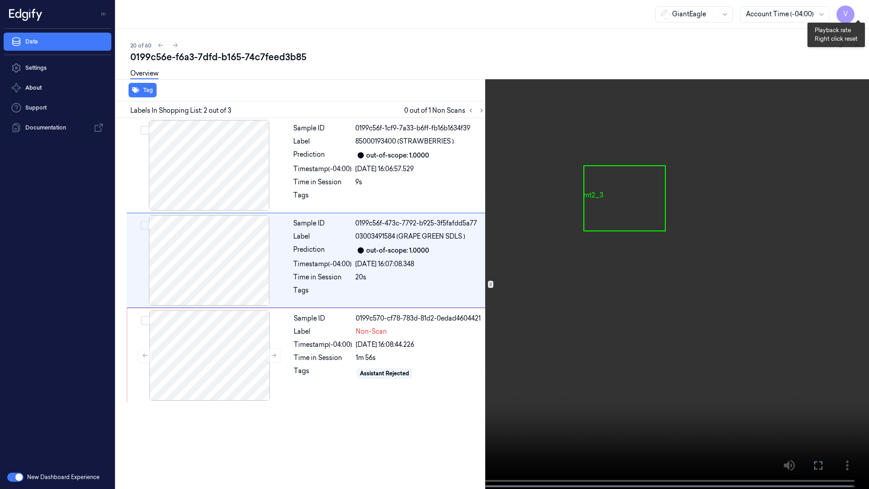
click at [861, 14] on button "x 2" at bounding box center [858, 11] width 14 height 14
click at [859, 5] on button "x 4" at bounding box center [858, 11] width 14 height 14
click at [859, 5] on button "x 1" at bounding box center [858, 11] width 14 height 14
click at [0, 0] on icon at bounding box center [0, 0] width 0 height 0
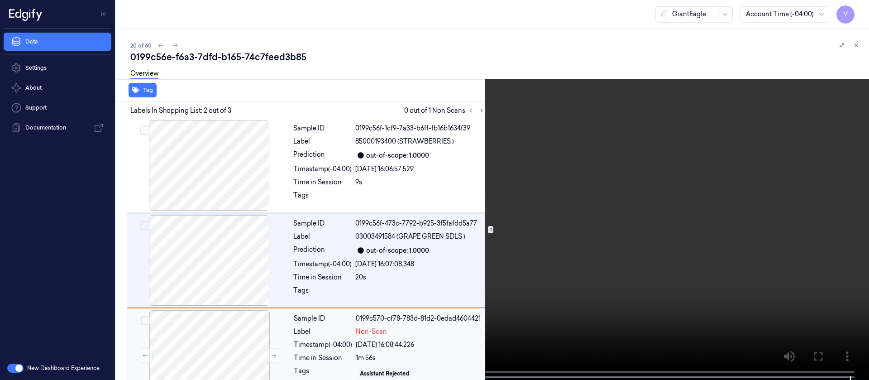
scroll to position [11, 0]
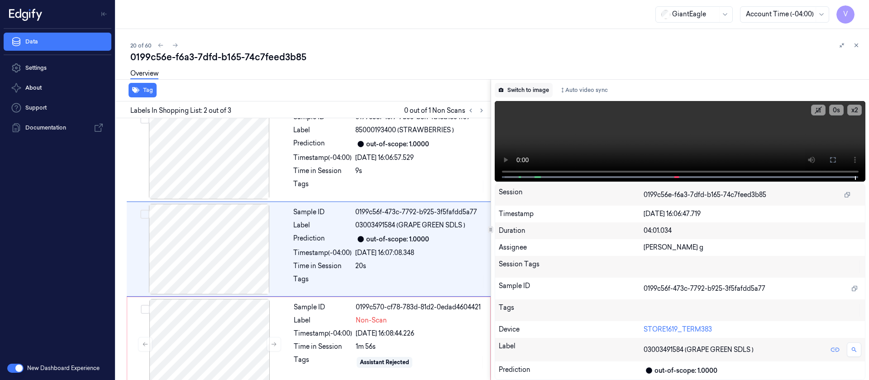
click at [519, 92] on button "Switch to image" at bounding box center [524, 90] width 58 height 14
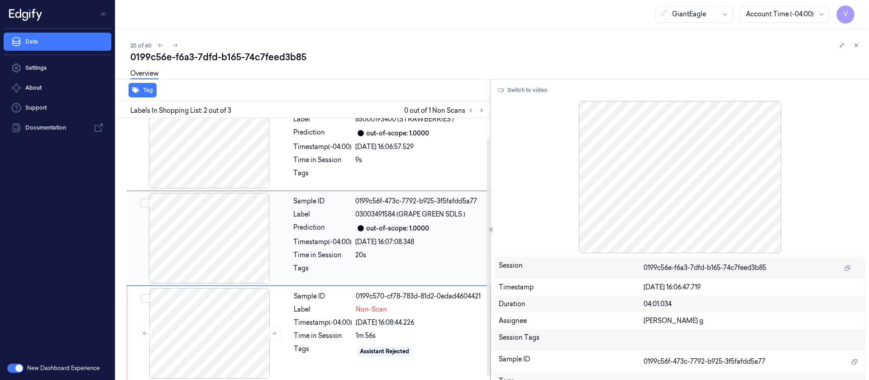
scroll to position [26, 0]
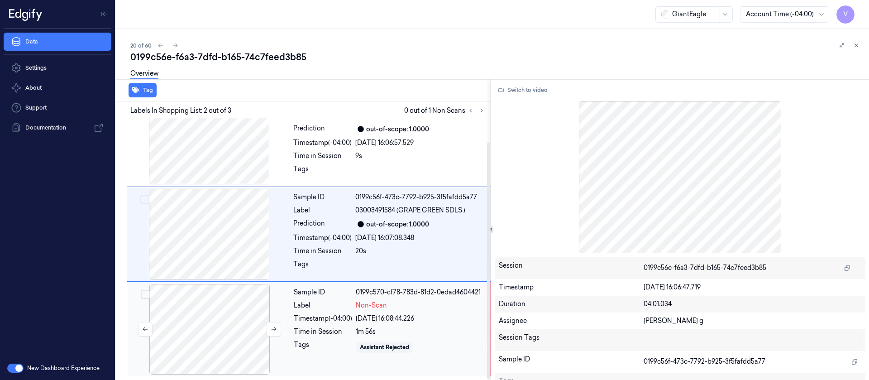
click at [214, 316] on div at bounding box center [209, 329] width 161 height 91
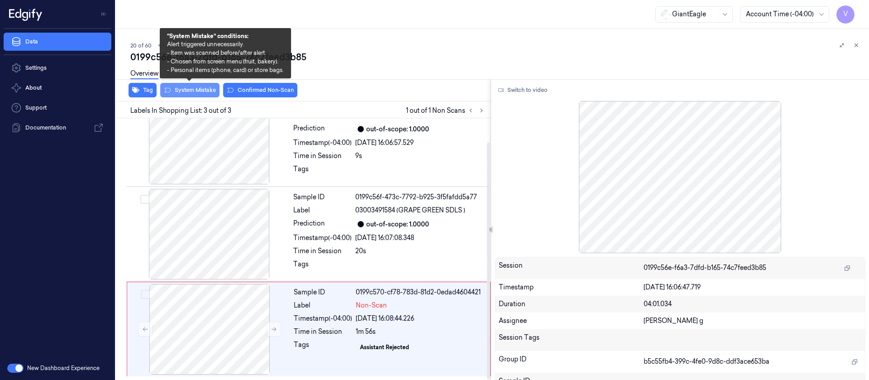
click at [200, 89] on button "System Mistake" at bounding box center [189, 90] width 59 height 14
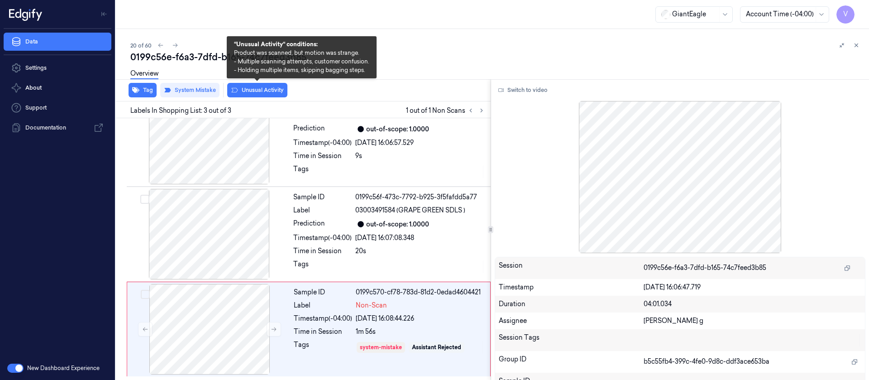
click at [257, 88] on button "Unusual Activity" at bounding box center [257, 90] width 60 height 14
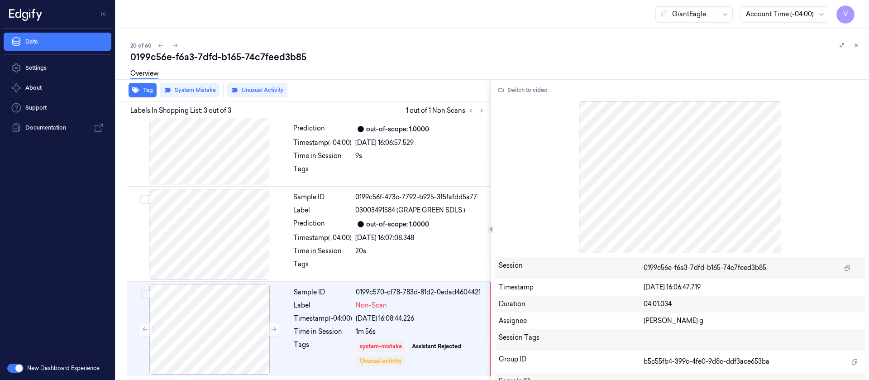
click at [412, 77] on div "Overview" at bounding box center [496, 74] width 732 height 23
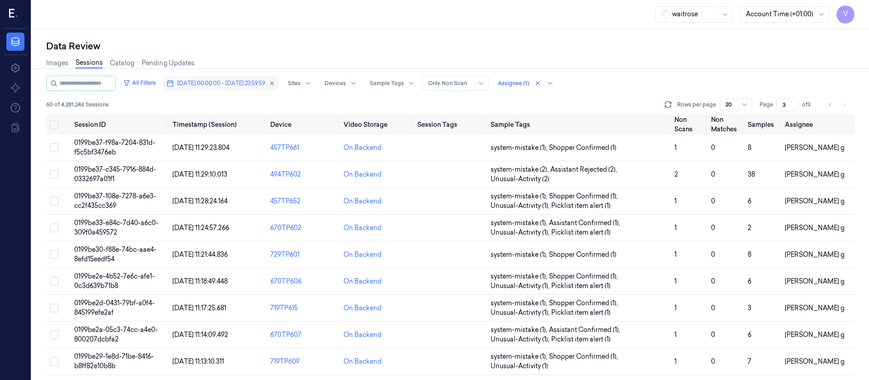
click at [247, 79] on span "07/10/2025 00:00:00 - 07/10/2025 23:59:59" at bounding box center [221, 83] width 88 height 8
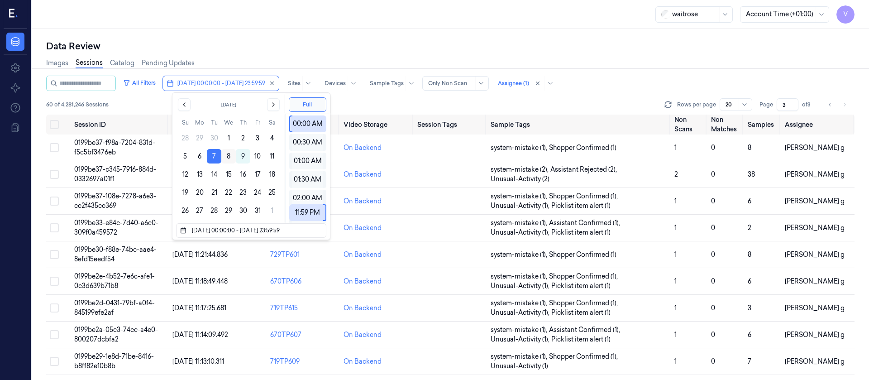
click at [231, 156] on button "8" at bounding box center [228, 156] width 14 height 14
type input "[DATE] 00:00:00 - [DATE] 23:59:59"
click at [382, 56] on div "Images Sessions Catalog Pending Updates" at bounding box center [450, 64] width 809 height 23
type input "1"
